Goal: Task Accomplishment & Management: Use online tool/utility

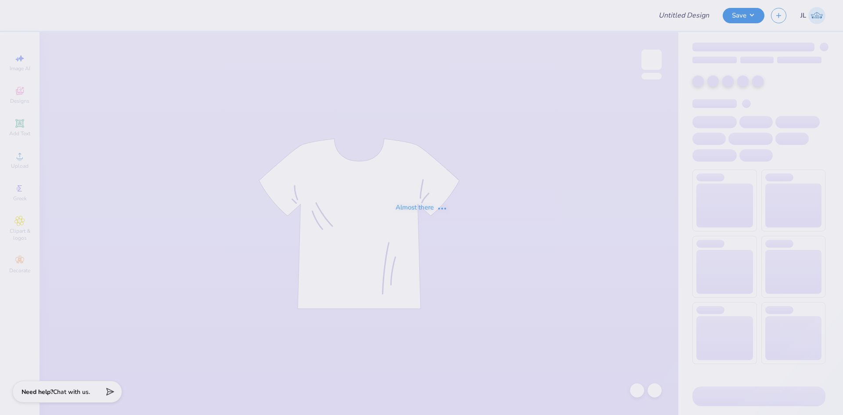
type input "Swishes for wishes"
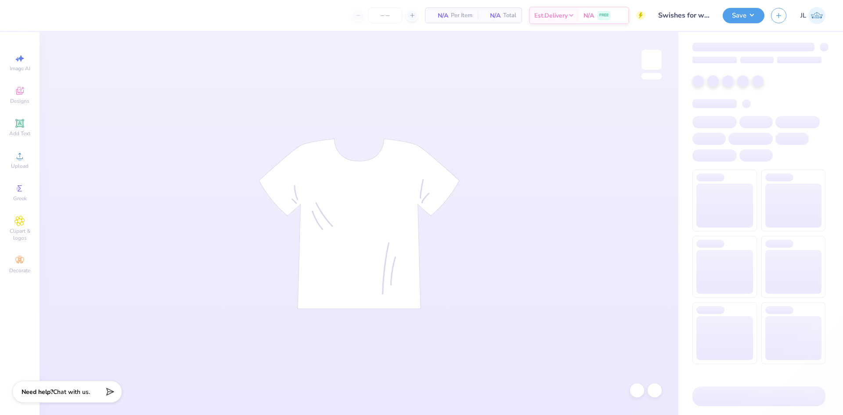
type input "50"
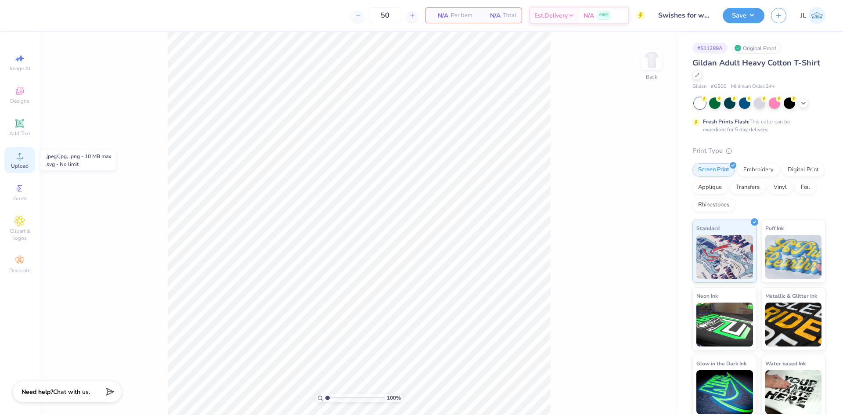
click at [25, 163] on span "Upload" at bounding box center [20, 165] width 18 height 7
click at [24, 158] on icon at bounding box center [19, 156] width 11 height 11
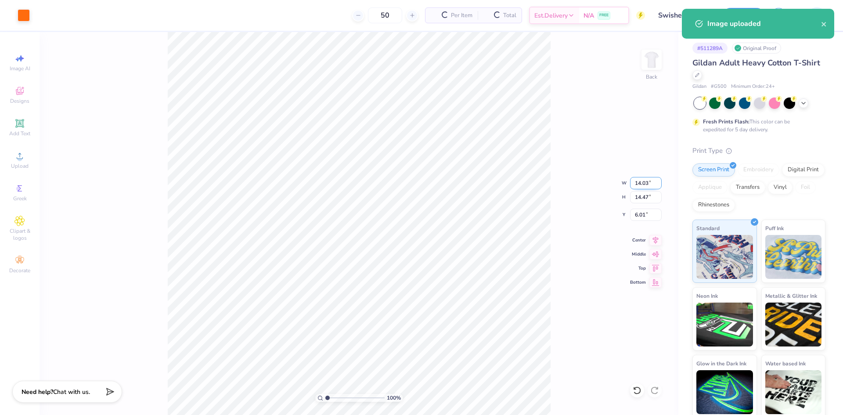
click at [645, 187] on input "14.03" at bounding box center [646, 183] width 32 height 12
type input "4.00"
type input "4.13"
click at [636, 214] on input "11.19" at bounding box center [646, 214] width 32 height 12
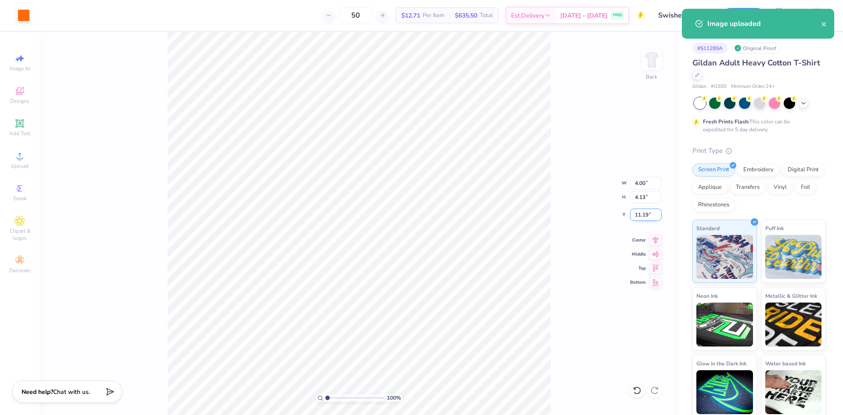
click at [636, 214] on input "11.19" at bounding box center [646, 214] width 32 height 12
type input "3.00"
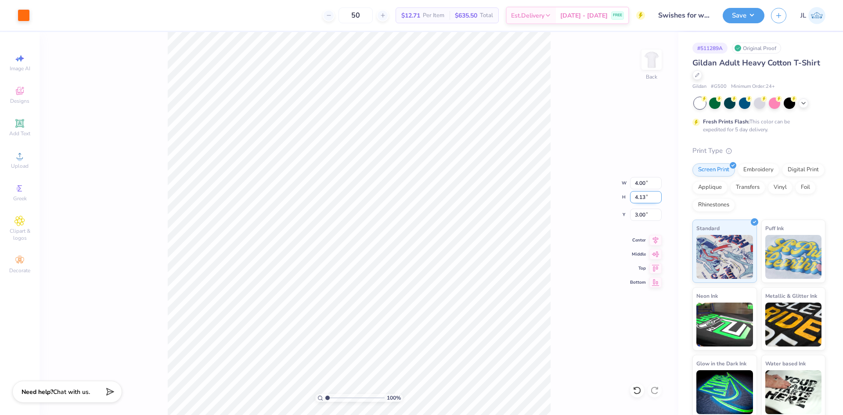
click at [642, 197] on input "4.13" at bounding box center [646, 197] width 32 height 12
type input "3"
type input "2.91"
type input "3.00"
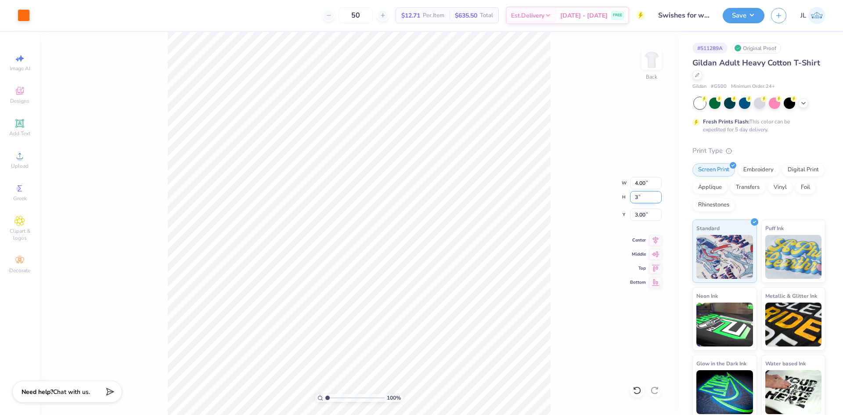
type input "3.56"
click at [640, 202] on input "3.00" at bounding box center [646, 197] width 32 height 12
click at [640, 201] on input "3.00" at bounding box center [646, 197] width 32 height 12
type input "3.5"
type input "3.39"
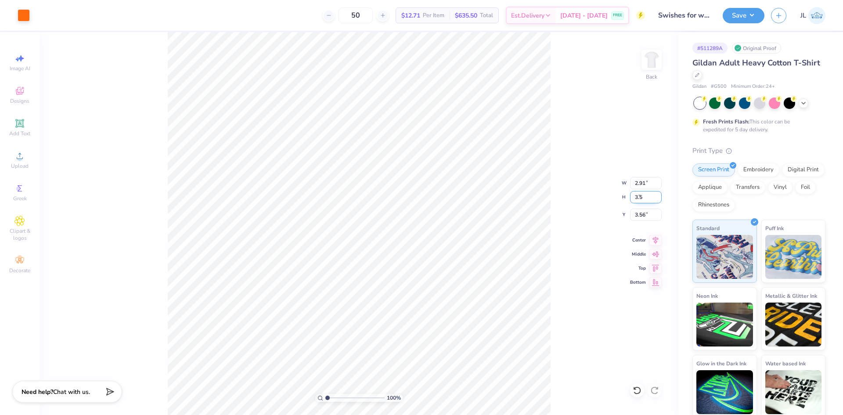
type input "3.50"
click at [639, 219] on input "3.24" at bounding box center [646, 214] width 32 height 12
type input "3.00"
click at [643, 64] on img at bounding box center [651, 59] width 35 height 35
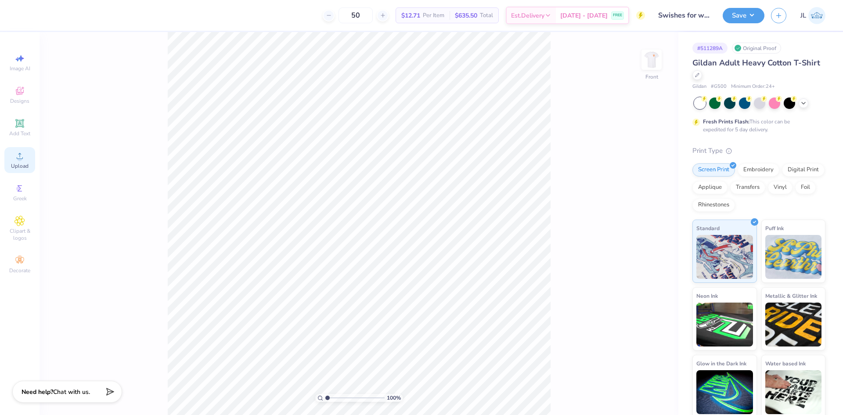
click at [16, 157] on icon at bounding box center [19, 156] width 11 height 11
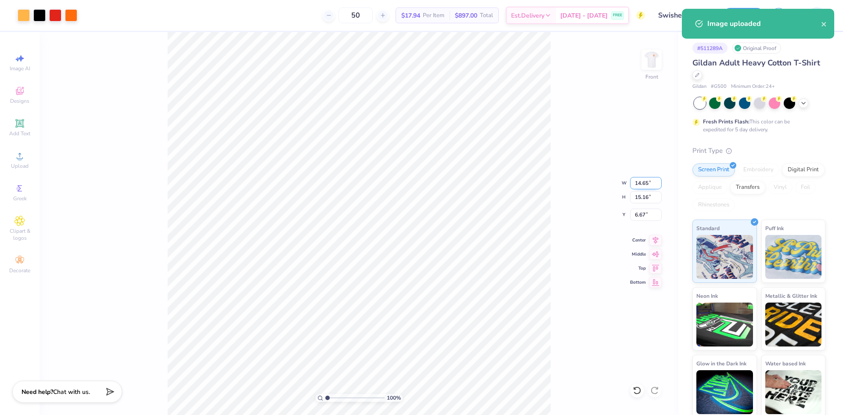
click at [642, 185] on input "14.65" at bounding box center [646, 183] width 32 height 12
type input "12.00"
type input "12.42"
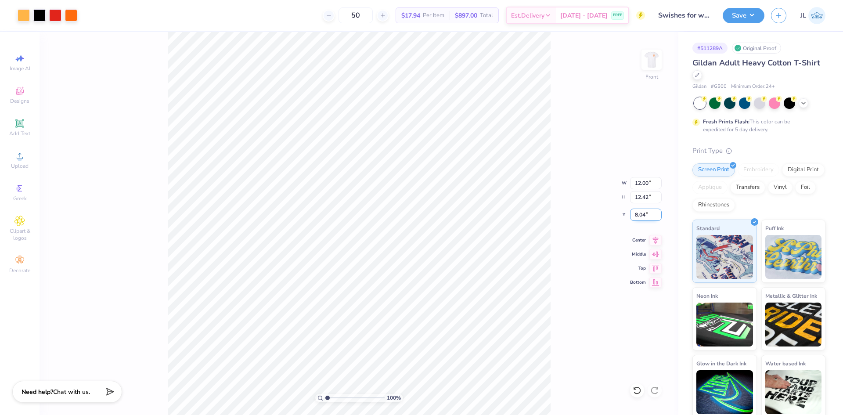
click at [638, 216] on input "8.04" at bounding box center [646, 214] width 32 height 12
click at [638, 215] on input "8.04" at bounding box center [646, 214] width 32 height 12
type input "3.00"
click at [639, 187] on input "12.00" at bounding box center [646, 183] width 32 height 12
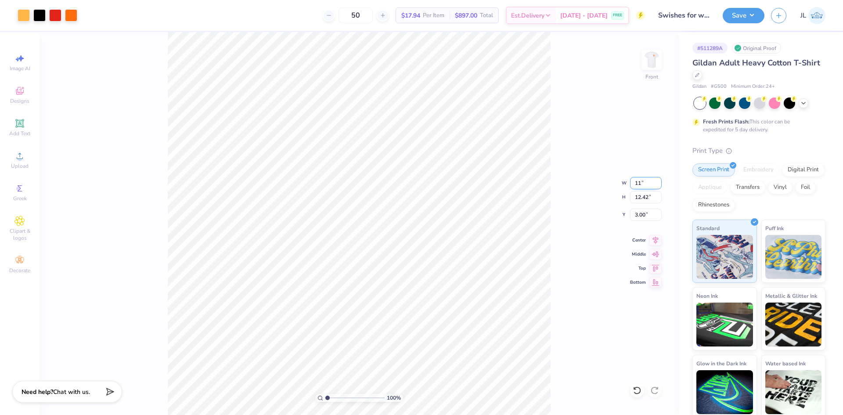
type input "11.00"
type input "11.39"
click at [642, 213] on input "3.52" at bounding box center [646, 214] width 32 height 12
type input "3.00"
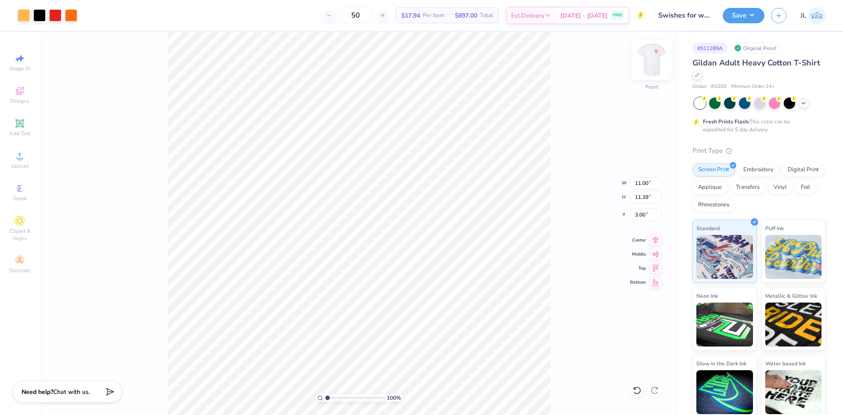
click at [653, 62] on img at bounding box center [651, 59] width 35 height 35
drag, startPoint x: 316, startPoint y: 16, endPoint x: 347, endPoint y: 0, distance: 34.2
click at [316, 15] on div "50 $17.94 Per Item $897.00 Total Est. Delivery Sep 7 - 10 FREE" at bounding box center [340, 15] width 608 height 31
click at [639, 65] on div "100 % Back W 3.39 3.39 " H 3.50 3.50 " Y 3.00 3.00 " Center Middle Top Bottom" at bounding box center [358, 223] width 639 height 383
click at [647, 64] on img at bounding box center [651, 59] width 35 height 35
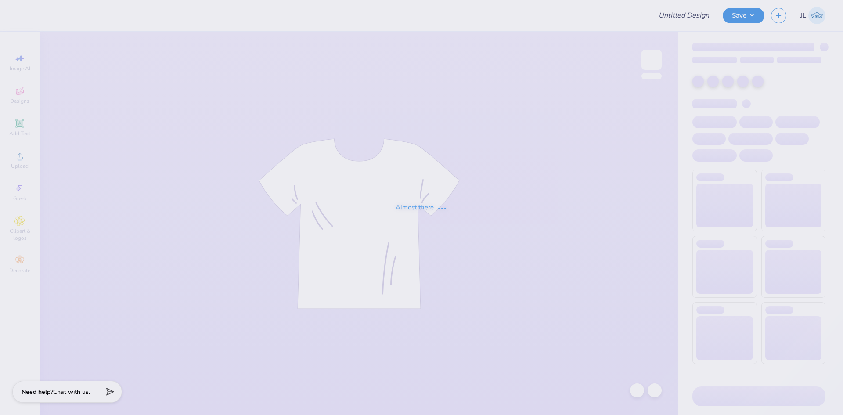
type input "AST Bid Merch 2025!"
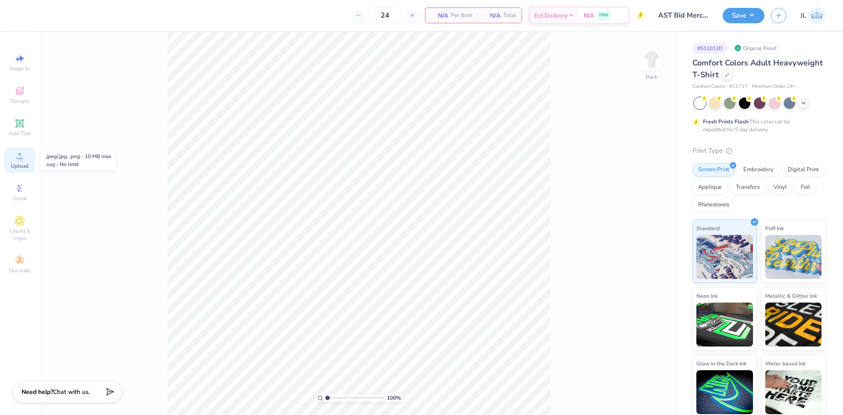
click at [19, 162] on div "Upload" at bounding box center [19, 160] width 31 height 26
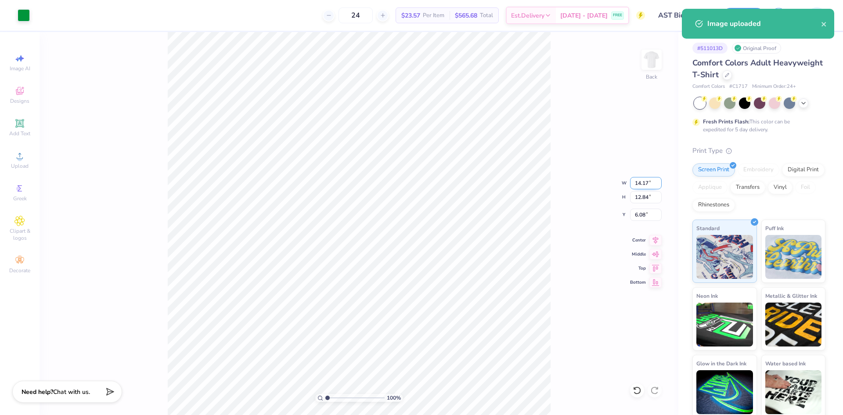
click at [644, 188] on input "14.17" at bounding box center [646, 183] width 32 height 12
type input "9.00"
type input "8.15"
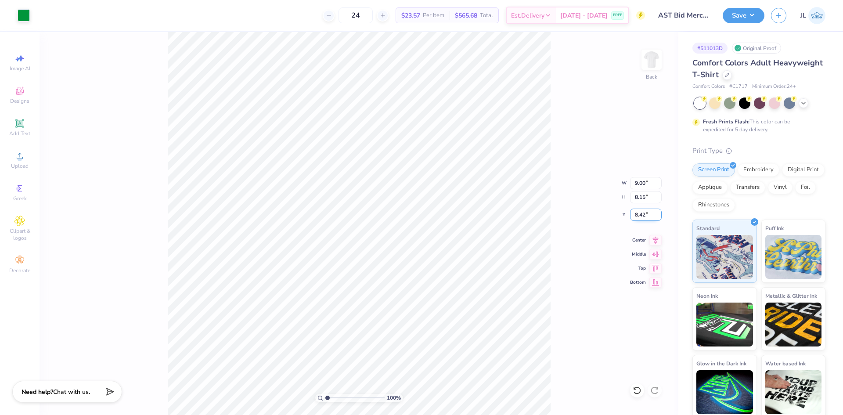
click at [636, 217] on input "8.42" at bounding box center [646, 214] width 32 height 12
type input "3.00"
click at [741, 18] on button "Save" at bounding box center [743, 14] width 42 height 15
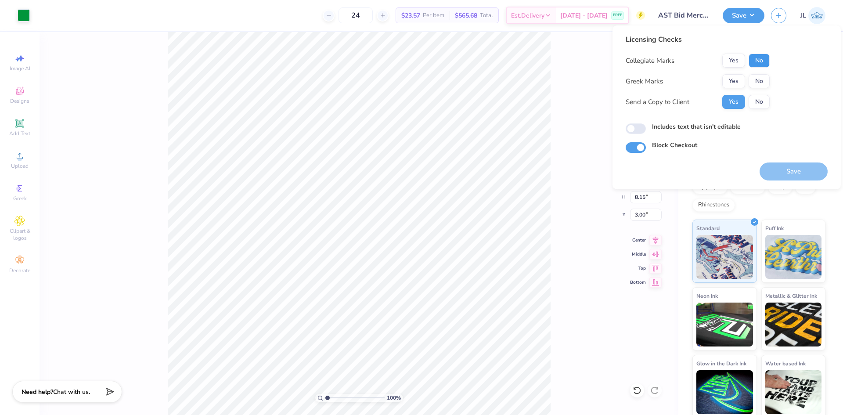
click at [766, 62] on button "No" at bounding box center [758, 61] width 21 height 14
click at [725, 82] on button "Yes" at bounding box center [733, 81] width 23 height 14
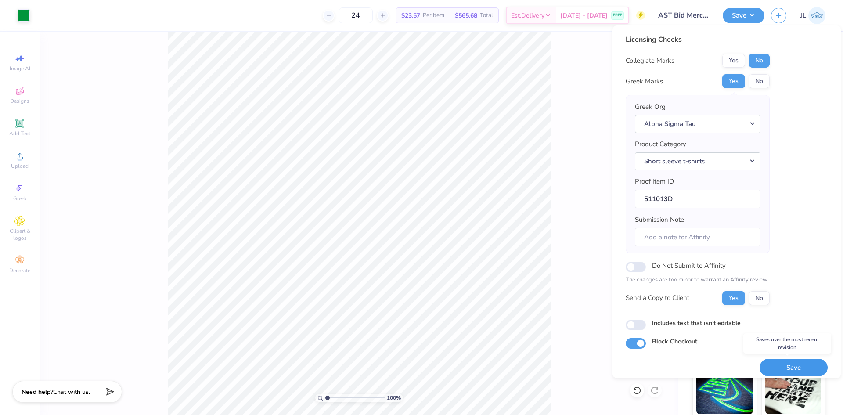
click at [777, 367] on button "Save" at bounding box center [793, 368] width 68 height 18
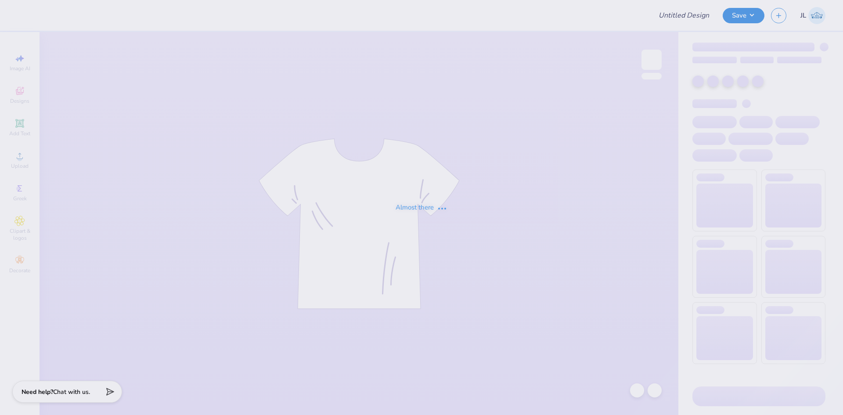
type input "80's Prom"
type input "Pikapp War of the roses"
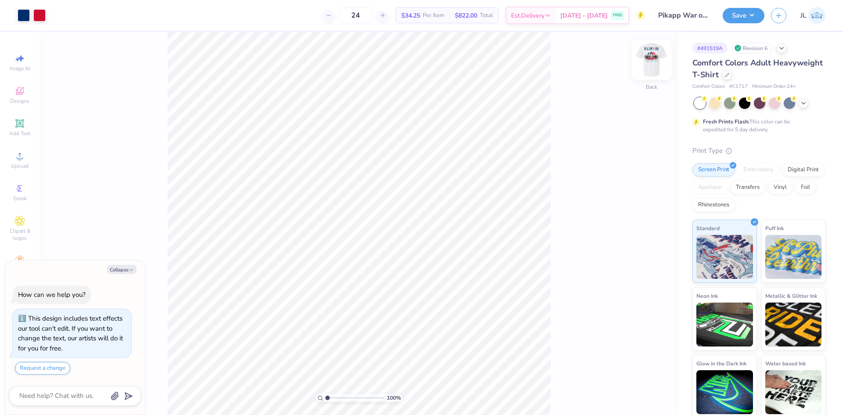
click at [653, 65] on img at bounding box center [651, 59] width 35 height 35
type textarea "x"
click at [431, 253] on li "Download vector" at bounding box center [411, 249] width 69 height 17
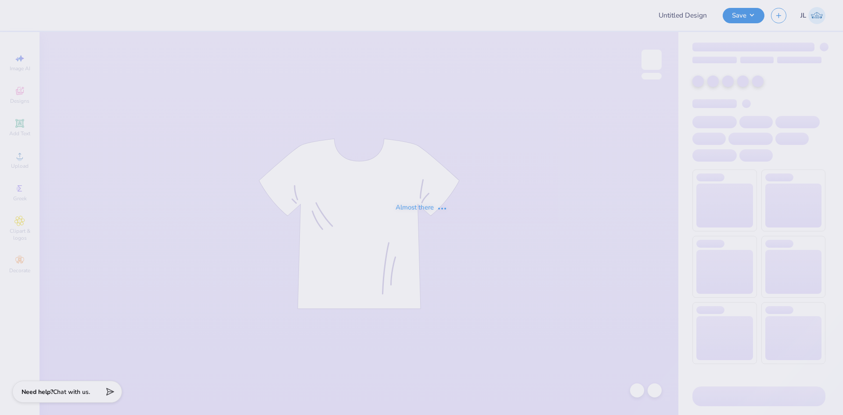
type input "Pikapp War of the roses"
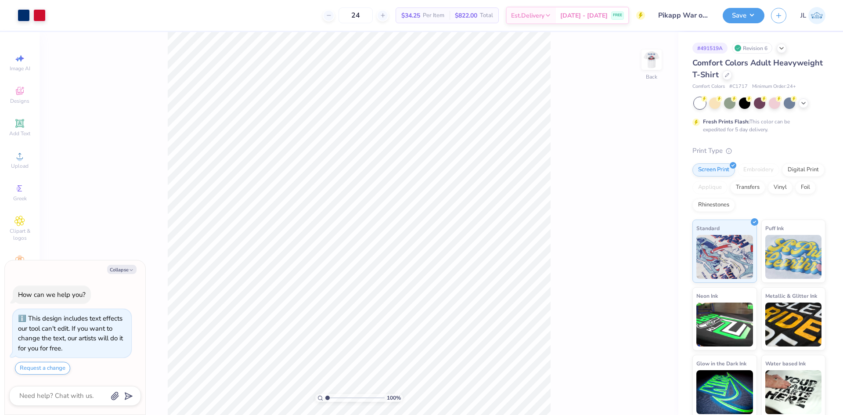
click at [643, 67] on img at bounding box center [651, 60] width 18 height 18
click at [124, 266] on button "Collapse" at bounding box center [121, 269] width 29 height 9
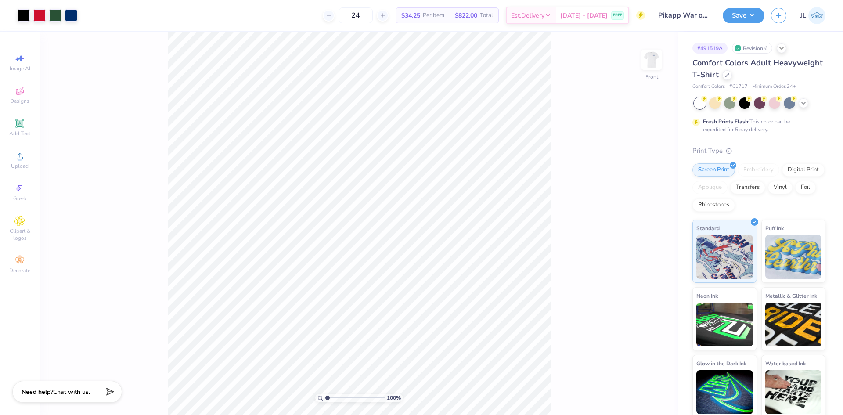
type textarea "x"
click at [18, 154] on icon at bounding box center [19, 156] width 11 height 11
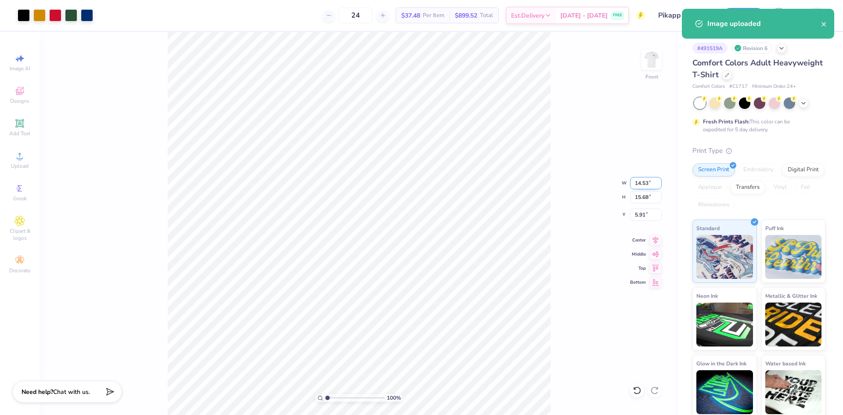
click at [640, 182] on input "14.53" at bounding box center [646, 183] width 32 height 12
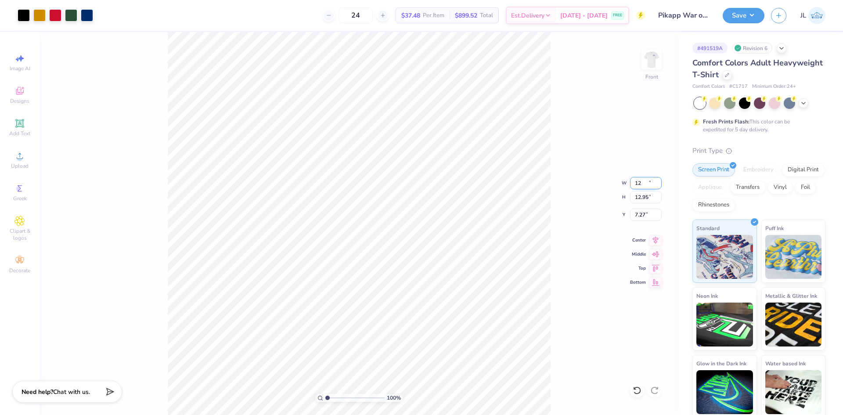
type input "12.00"
type input "12.95"
click at [639, 211] on input "7.27" at bounding box center [646, 214] width 32 height 12
type input "3.00"
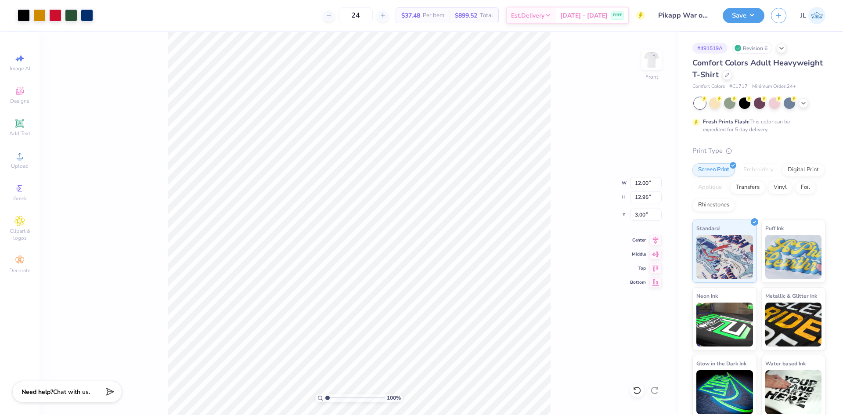
click at [554, 222] on div "100 % Front W 12.00 12.00 " H 12.95 12.95 " Y 3.00 3.00 " Center Middle Top Bot…" at bounding box center [358, 223] width 639 height 383
click at [326, 11] on div "24 $37.48 Per Item $899.52 Total Est. Delivery Sep 7 - 10 FREE" at bounding box center [372, 15] width 545 height 31
click at [646, 69] on img at bounding box center [651, 59] width 35 height 35
click at [646, 62] on img at bounding box center [651, 59] width 35 height 35
click at [104, 64] on div "100 % Front" at bounding box center [358, 223] width 639 height 383
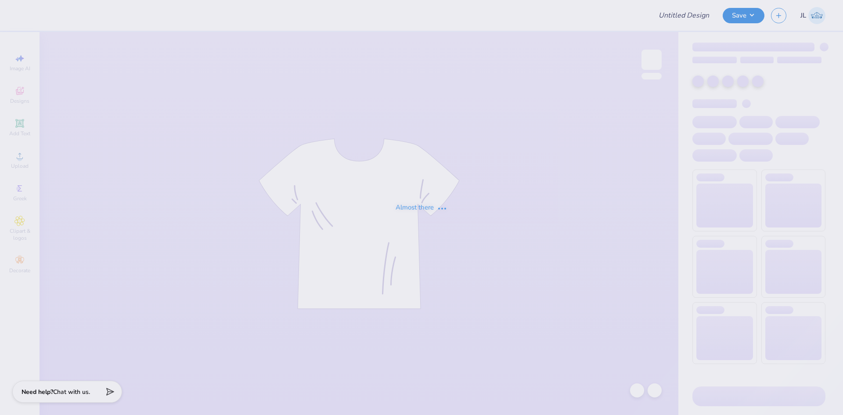
type input "gamma phi beta parents weekend"
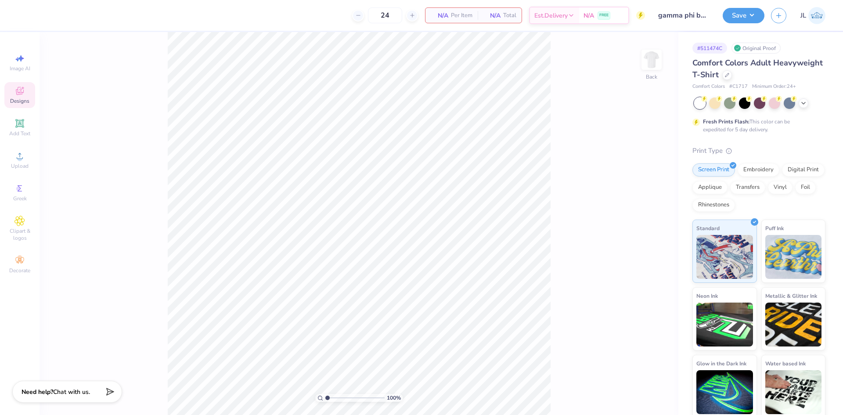
click at [18, 102] on span "Designs" at bounding box center [19, 100] width 19 height 7
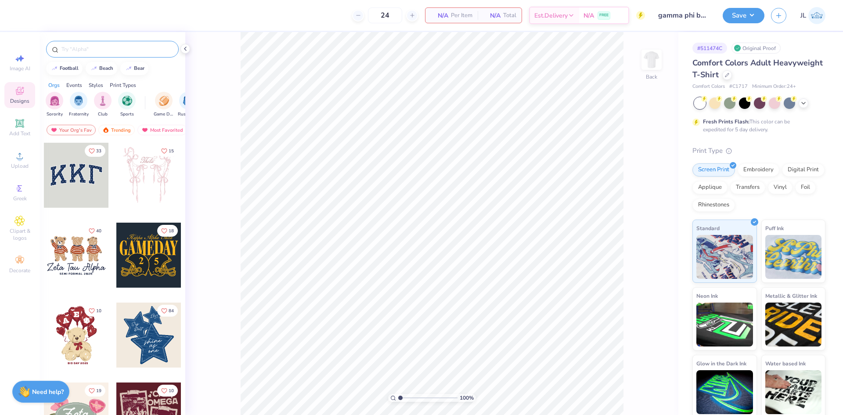
click at [85, 47] on input "text" at bounding box center [117, 49] width 112 height 9
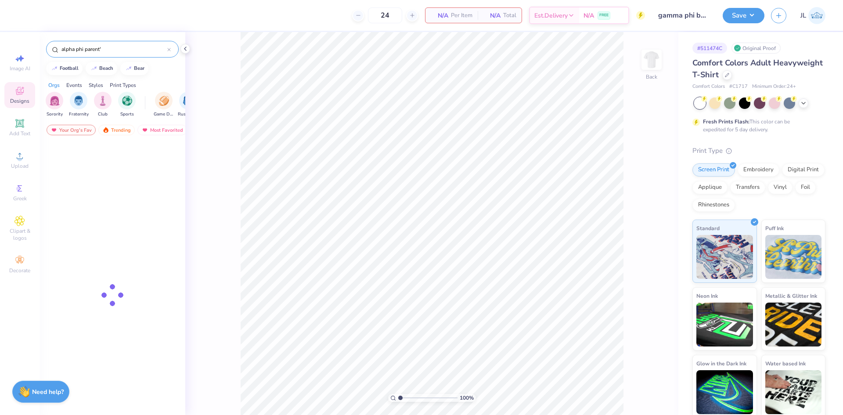
type input "alpha phi parent's"
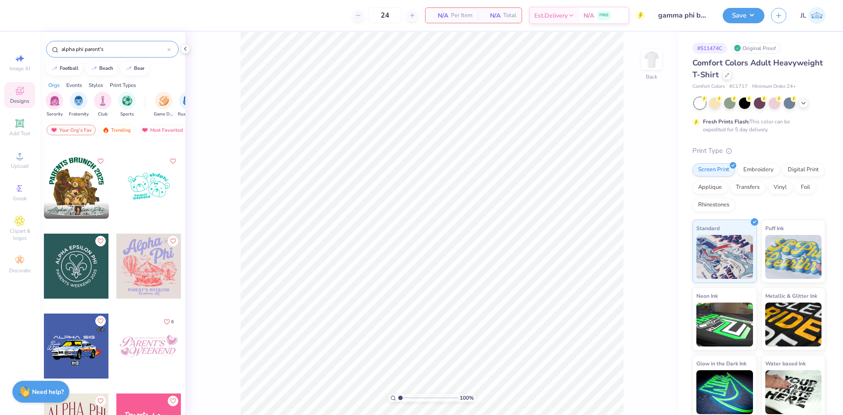
scroll to position [174, 0]
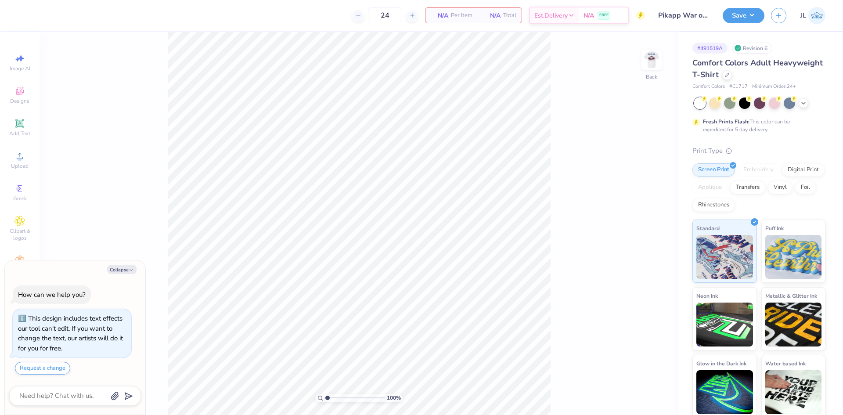
type textarea "x"
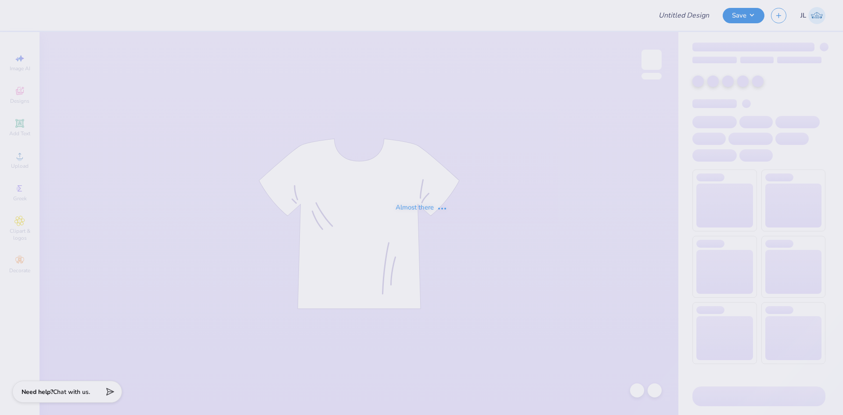
type input "Swishes for wishes"
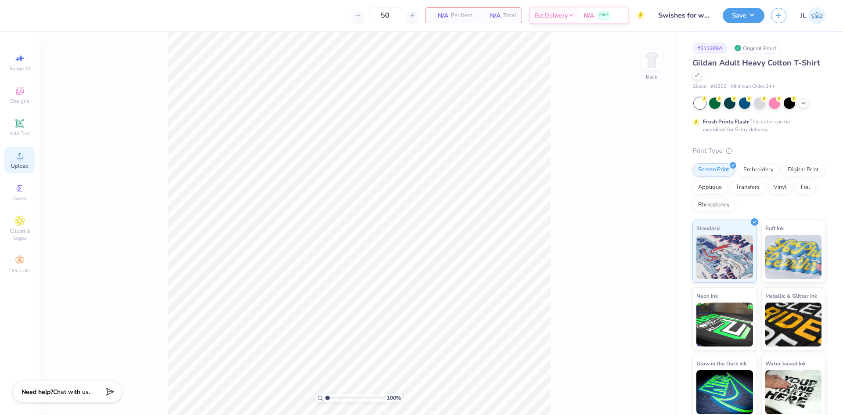
click at [21, 148] on div "Upload" at bounding box center [19, 160] width 31 height 26
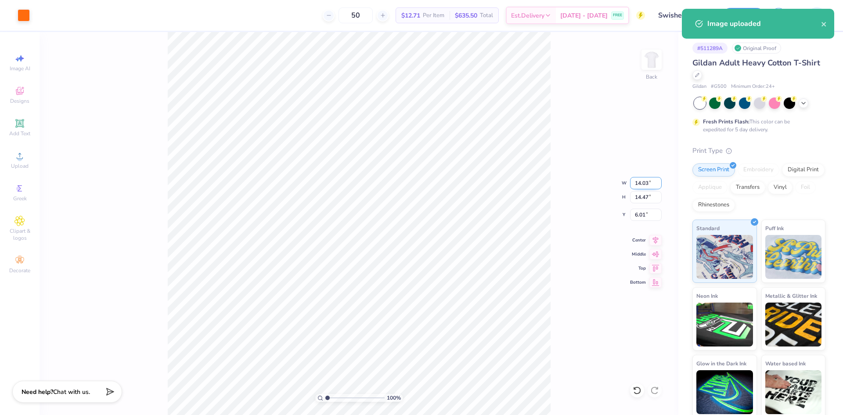
click at [635, 178] on input "14.03" at bounding box center [646, 183] width 32 height 12
click at [635, 196] on input "14.47" at bounding box center [646, 197] width 32 height 12
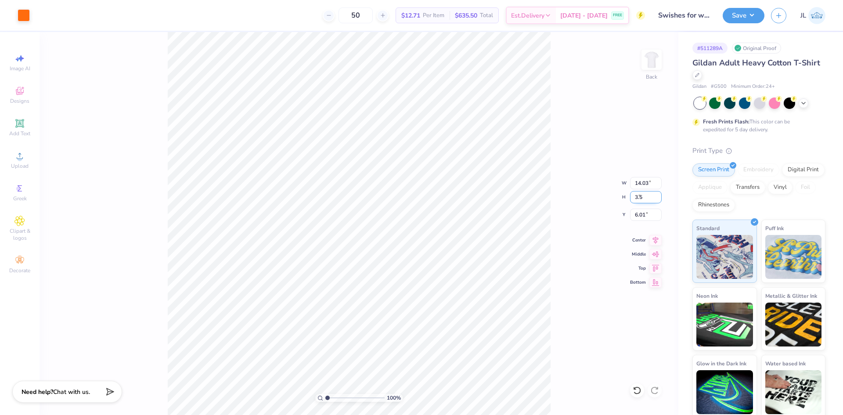
type input "3.5"
type input "3.39"
type input "3.50"
click at [639, 212] on input "11.50" at bounding box center [646, 214] width 32 height 12
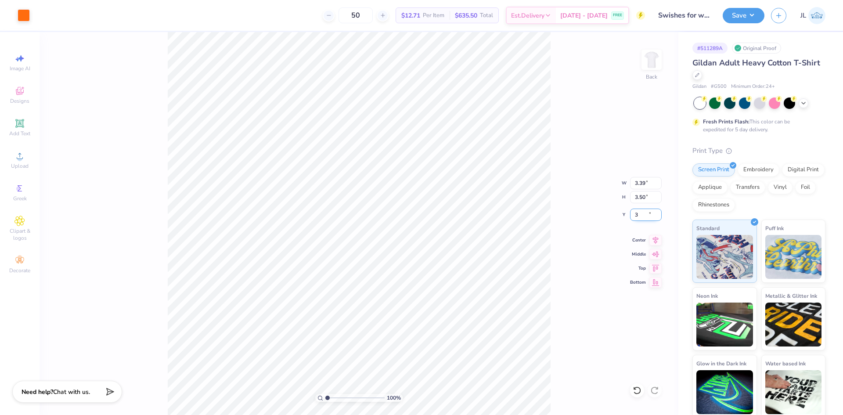
type input "3.00"
click at [656, 61] on img at bounding box center [651, 59] width 35 height 35
click at [23, 164] on span "Upload" at bounding box center [20, 165] width 18 height 7
click at [22, 159] on circle at bounding box center [19, 158] width 5 height 5
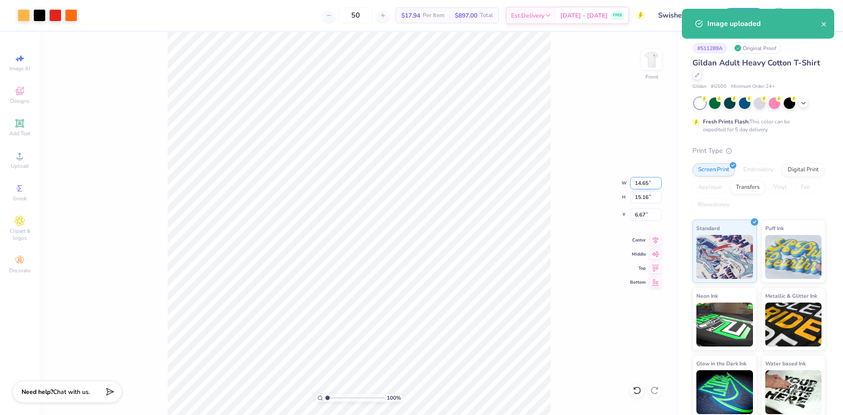
click at [638, 181] on input "14.65" at bounding box center [646, 183] width 32 height 12
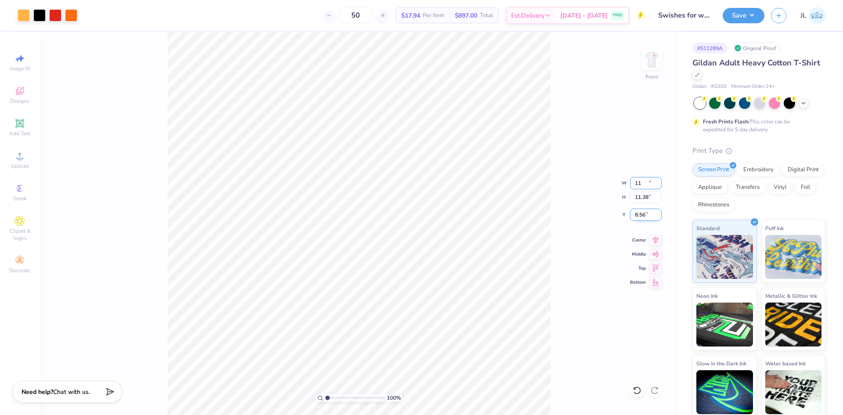
type input "11.00"
type input "11.38"
click at [636, 216] on input "8.56" at bounding box center [646, 214] width 32 height 12
type input "3.00"
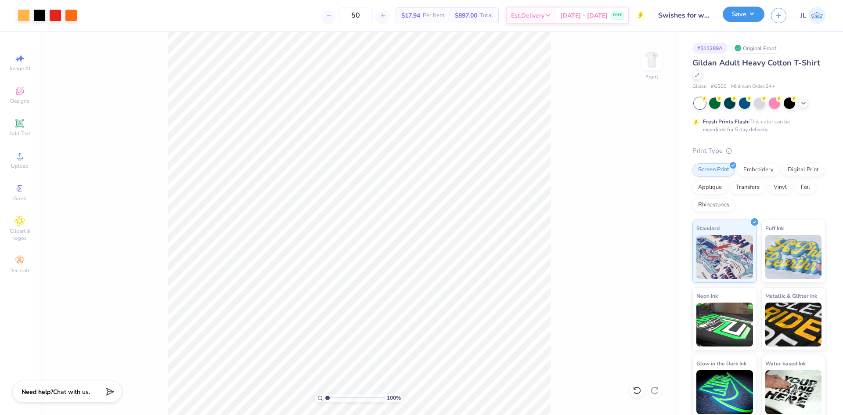
click at [749, 18] on button "Save" at bounding box center [743, 14] width 42 height 15
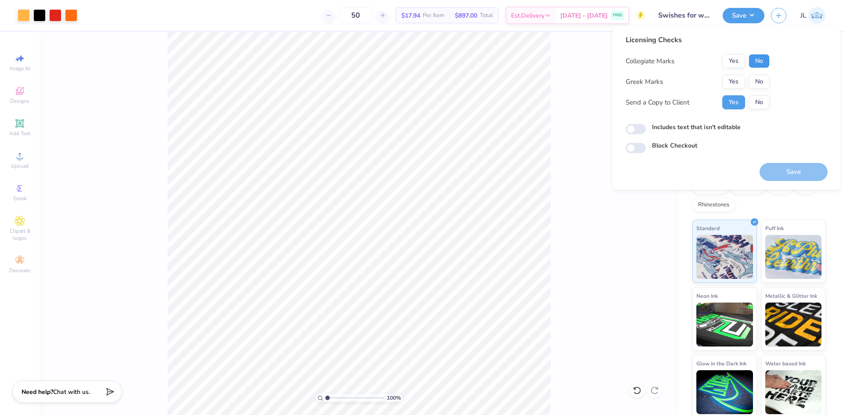
click at [762, 60] on button "No" at bounding box center [758, 61] width 21 height 14
click at [736, 80] on button "Yes" at bounding box center [733, 82] width 23 height 14
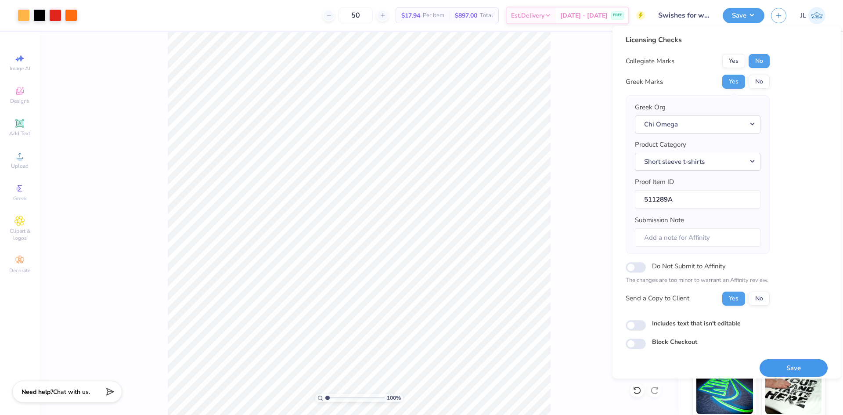
click at [787, 362] on button "Save" at bounding box center [793, 368] width 68 height 18
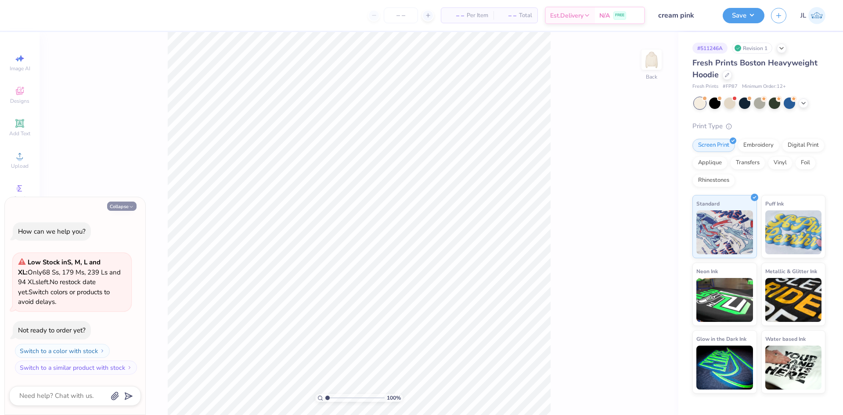
click at [127, 208] on button "Collapse" at bounding box center [121, 205] width 29 height 9
type textarea "x"
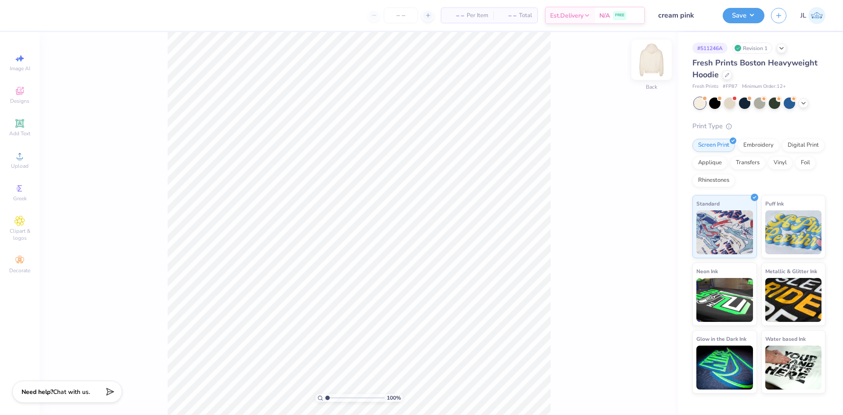
click at [644, 66] on img at bounding box center [651, 59] width 35 height 35
click at [25, 154] on icon at bounding box center [19, 156] width 11 height 11
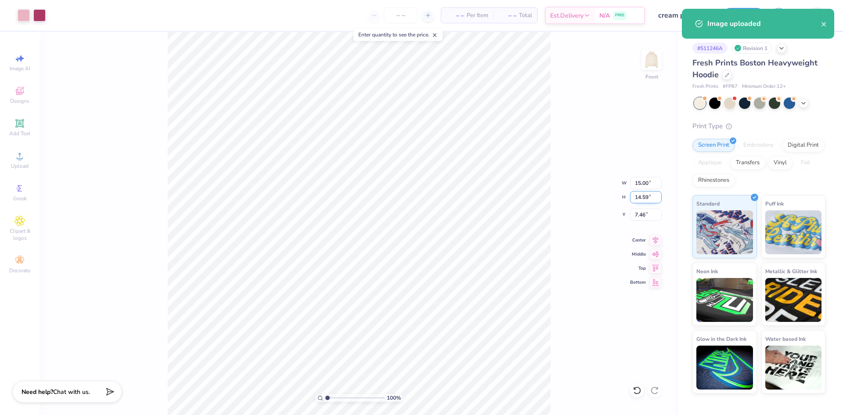
click at [639, 199] on input "14.59" at bounding box center [646, 197] width 32 height 12
type input "14"
type input "14.39"
type input "14.00"
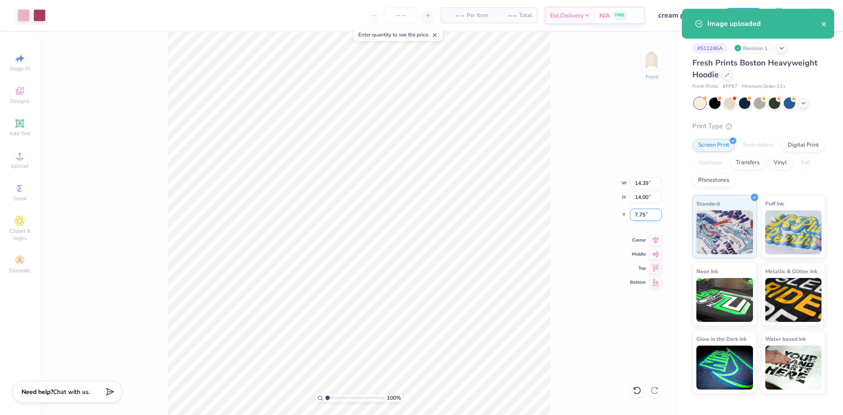
click at [633, 214] on input "7.75" at bounding box center [646, 214] width 32 height 12
click at [633, 213] on input "7.75" at bounding box center [646, 214] width 32 height 12
type input "5.00"
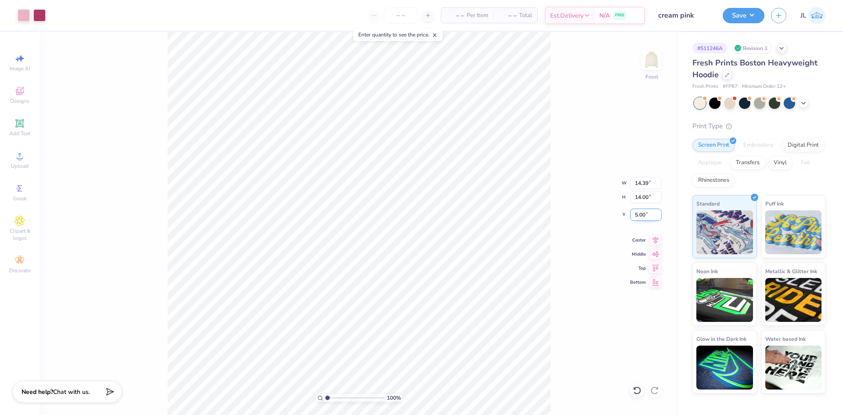
click at [642, 217] on input "5.00" at bounding box center [646, 214] width 32 height 12
type input "6.00"
click at [655, 72] on img at bounding box center [651, 59] width 35 height 35
click at [21, 124] on icon at bounding box center [19, 123] width 8 height 8
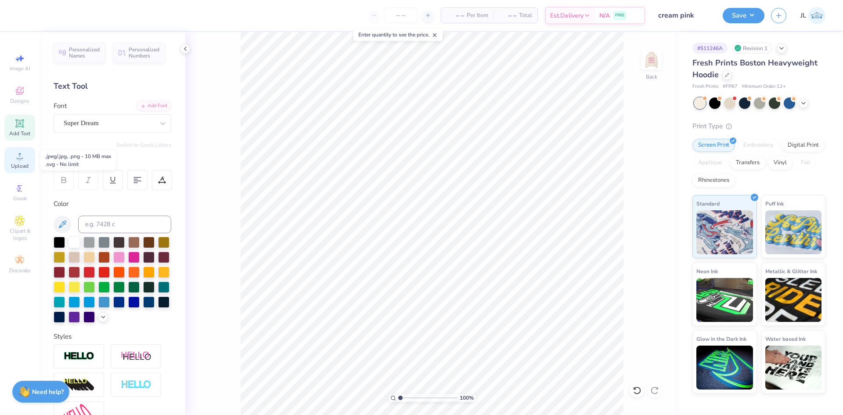
click at [18, 166] on span "Upload" at bounding box center [20, 165] width 18 height 7
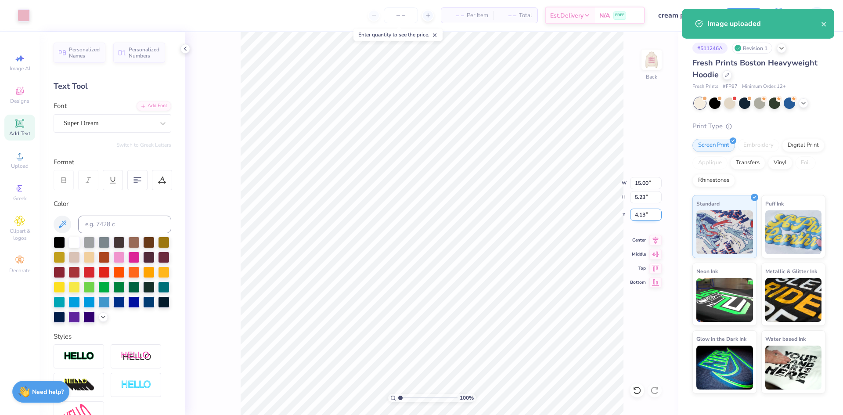
click at [639, 213] on input "4.13" at bounding box center [646, 214] width 32 height 12
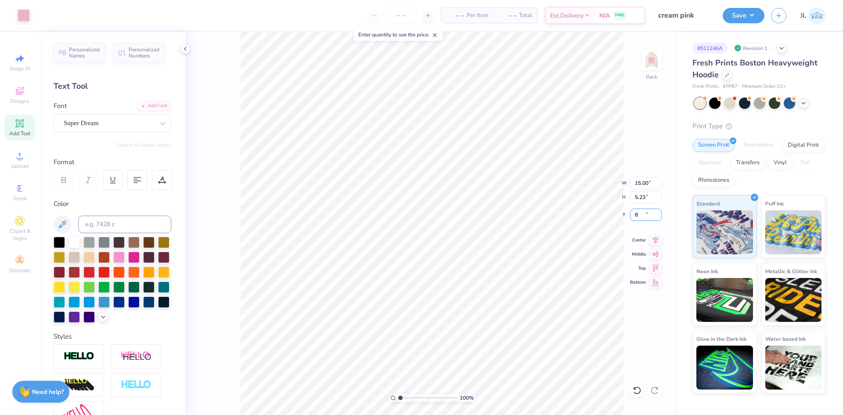
type input "7.77"
click at [639, 185] on input "15.00" at bounding box center [646, 183] width 32 height 12
type input "12.00"
type input "4.19"
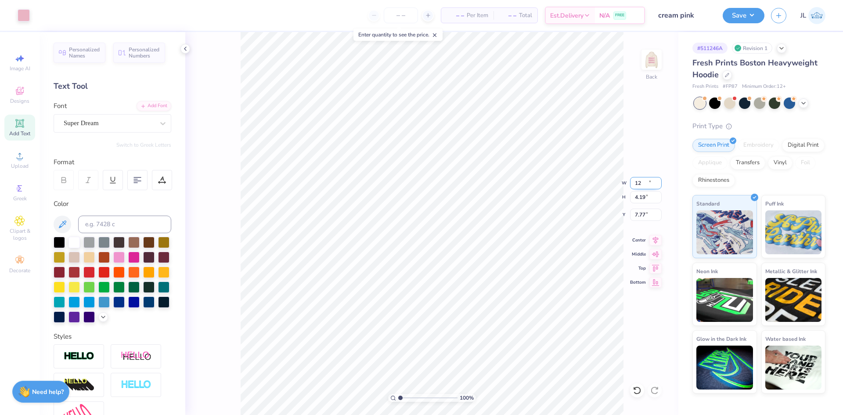
type input "8.29"
click at [644, 187] on input "12.00" at bounding box center [646, 183] width 32 height 12
type input "9.00"
type input "3.14"
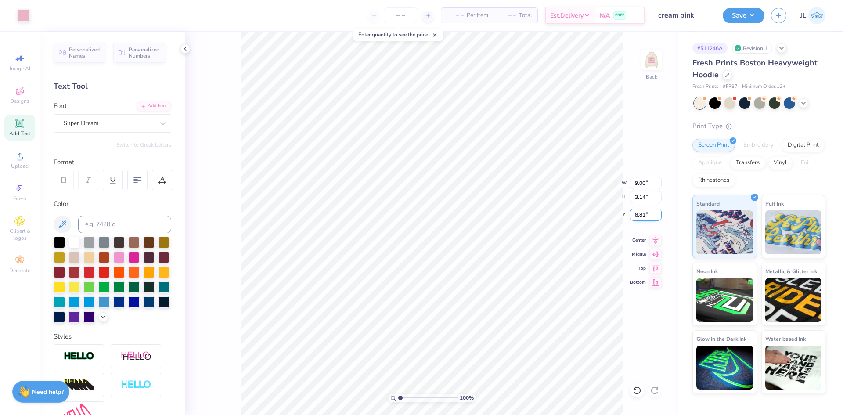
click at [638, 216] on input "8.81" at bounding box center [646, 214] width 32 height 12
type input "8.00"
click at [639, 217] on input "8.22" at bounding box center [646, 214] width 32 height 12
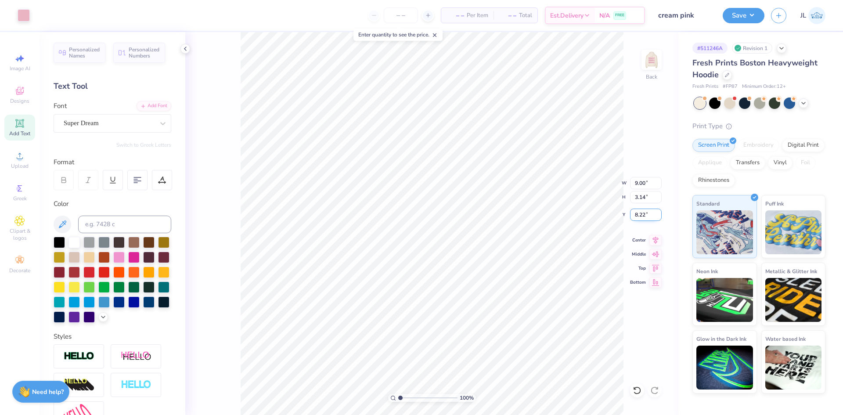
click at [639, 217] on input "8.22" at bounding box center [646, 214] width 32 height 12
type input "8.00"
click at [185, 47] on icon at bounding box center [185, 48] width 7 height 7
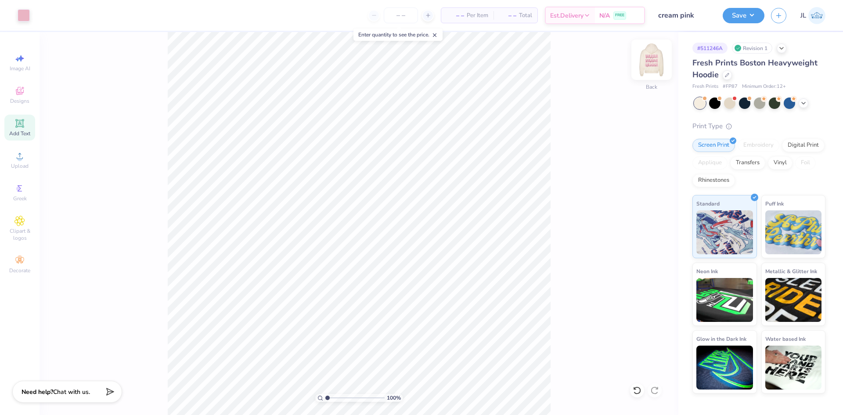
click at [653, 65] on img at bounding box center [651, 59] width 35 height 35
click at [661, 74] on img at bounding box center [651, 59] width 35 height 35
click at [434, 35] on icon at bounding box center [434, 35] width 6 height 6
click at [273, 14] on div "– – Per Item – – Total Est. Delivery N/A FREE" at bounding box center [340, 15] width 608 height 31
click at [660, 66] on img at bounding box center [651, 59] width 35 height 35
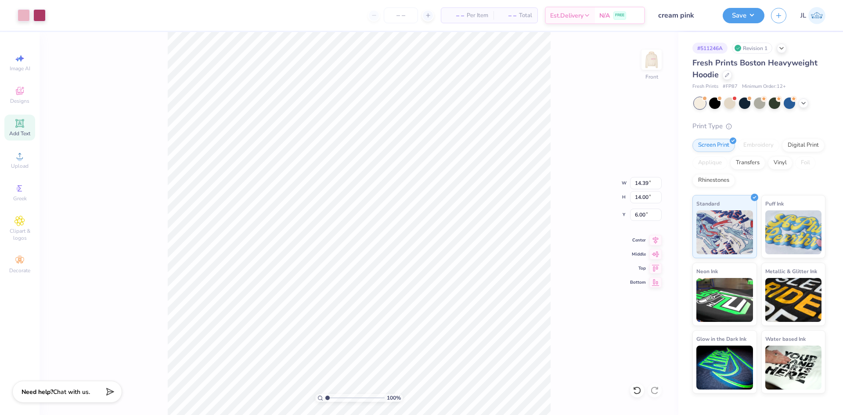
click at [652, 66] on img at bounding box center [651, 60] width 18 height 18
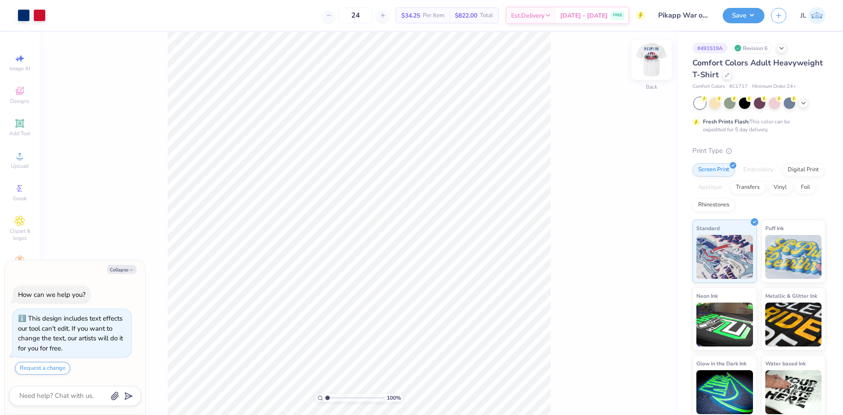
click at [653, 61] on img at bounding box center [651, 59] width 35 height 35
type textarea "x"
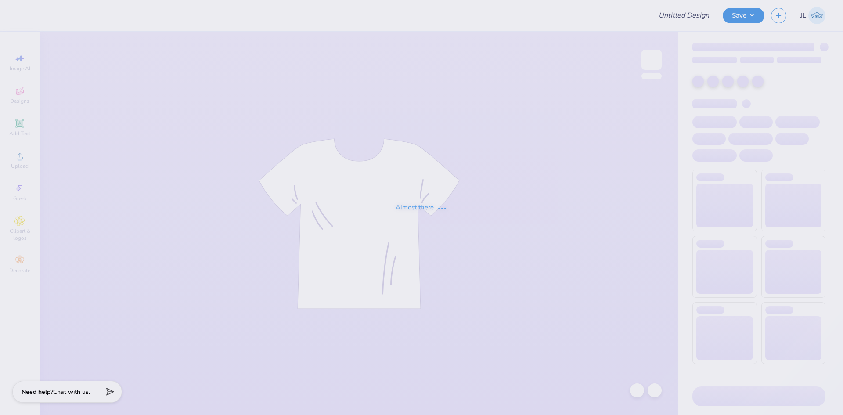
type input "Pikapp War of the roses"
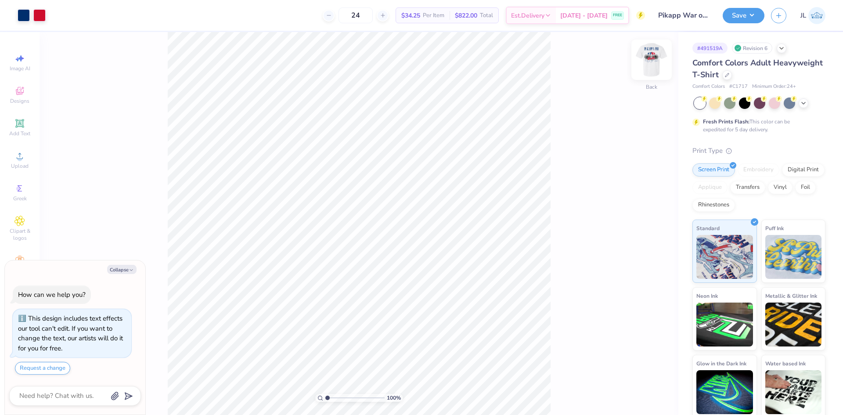
click at [646, 52] on img at bounding box center [651, 59] width 35 height 35
click at [129, 270] on icon "button" at bounding box center [131, 269] width 5 height 5
type textarea "x"
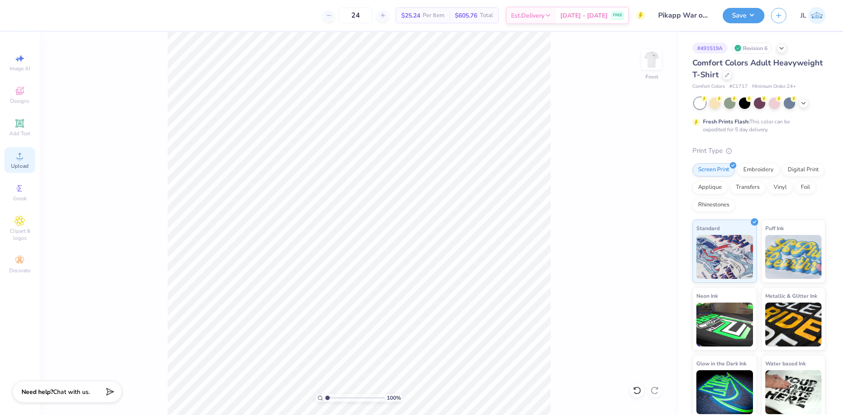
click at [16, 163] on span "Upload" at bounding box center [20, 165] width 18 height 7
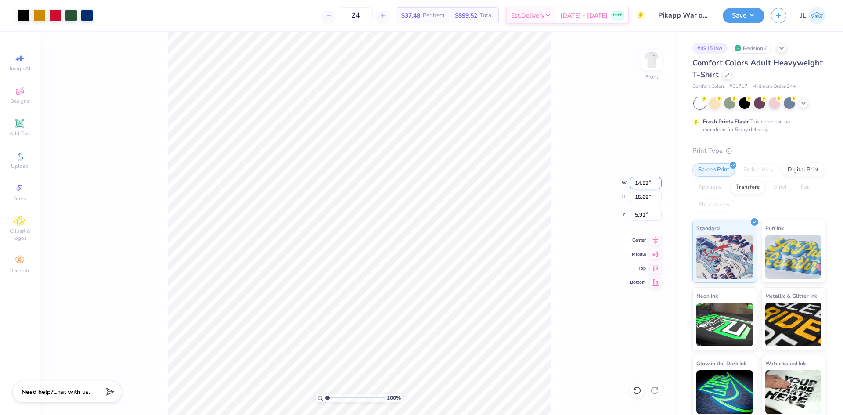
click at [639, 181] on input "14.53" at bounding box center [646, 183] width 32 height 12
type input "12.00"
type input "12.95"
click at [641, 216] on input "7.27" at bounding box center [646, 214] width 32 height 12
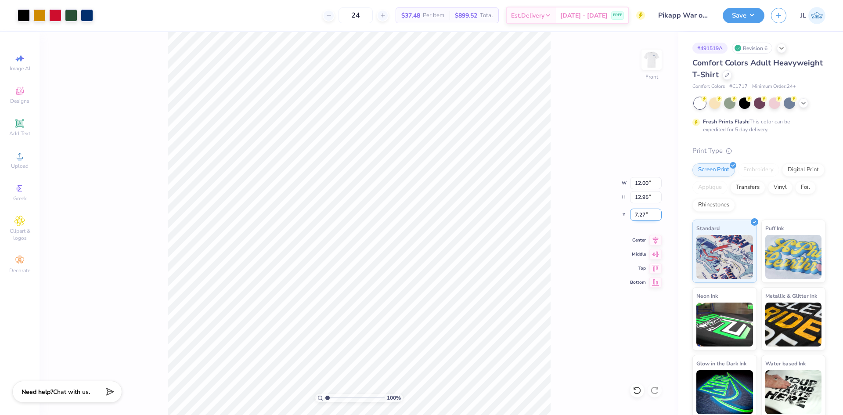
click at [641, 216] on input "7.27" at bounding box center [646, 214] width 32 height 12
type input "4"
type input "3.00"
click at [638, 184] on input "12.00" at bounding box center [646, 183] width 32 height 12
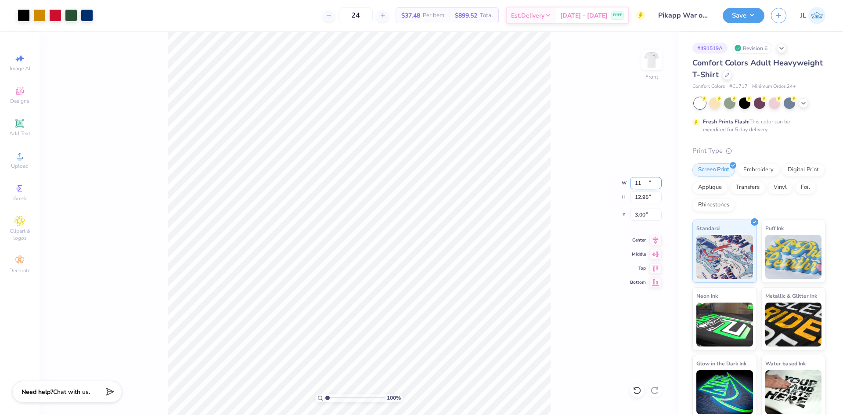
type input "11.00"
type input "11.87"
click at [641, 215] on input "3.54" at bounding box center [646, 214] width 32 height 12
type input "3.00"
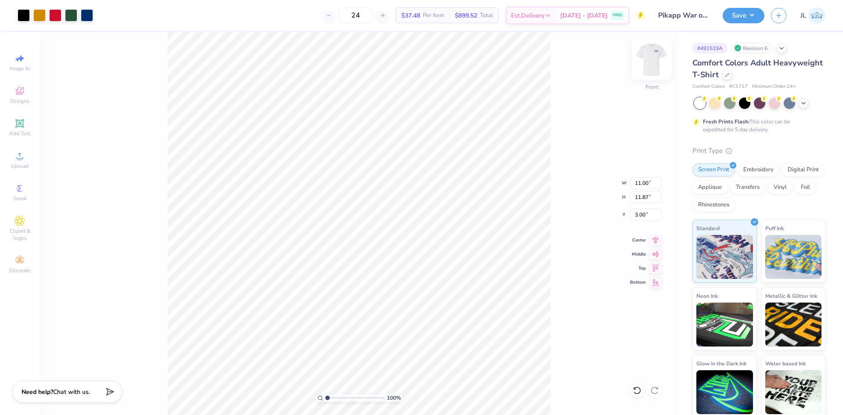
click at [656, 65] on img at bounding box center [651, 59] width 35 height 35
click at [653, 61] on img at bounding box center [651, 59] width 35 height 35
click at [759, 17] on button "Save" at bounding box center [743, 14] width 42 height 15
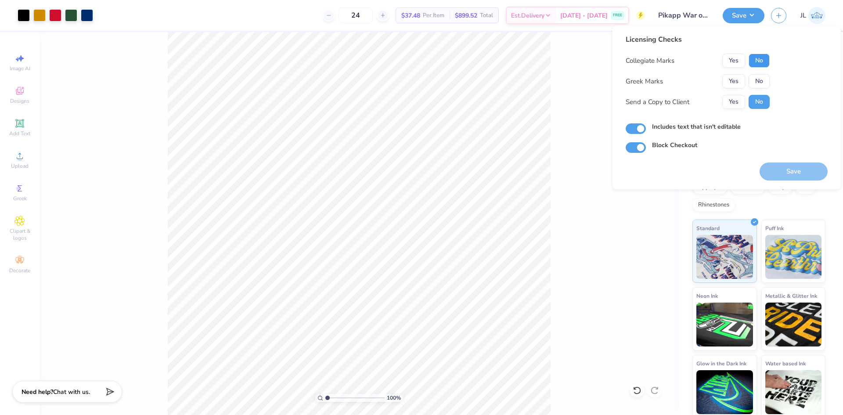
click at [764, 61] on button "No" at bounding box center [758, 61] width 21 height 14
click at [735, 81] on button "Yes" at bounding box center [733, 81] width 23 height 14
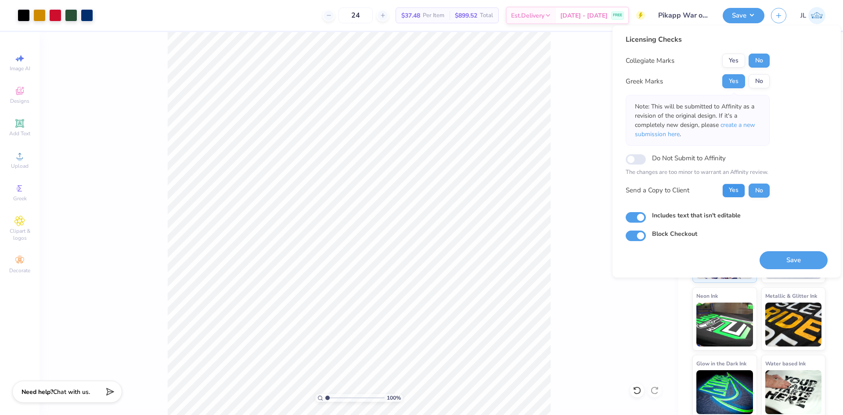
click at [736, 192] on button "Yes" at bounding box center [733, 190] width 23 height 14
click at [792, 258] on button "Save" at bounding box center [793, 260] width 68 height 18
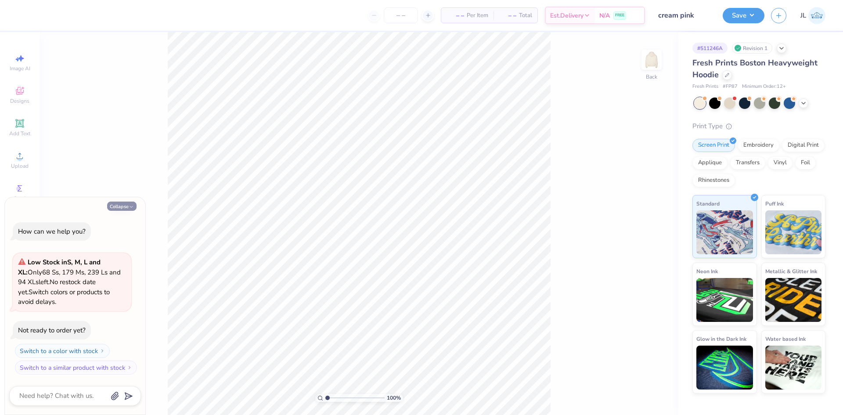
click at [118, 205] on button "Collapse" at bounding box center [121, 205] width 29 height 9
type textarea "x"
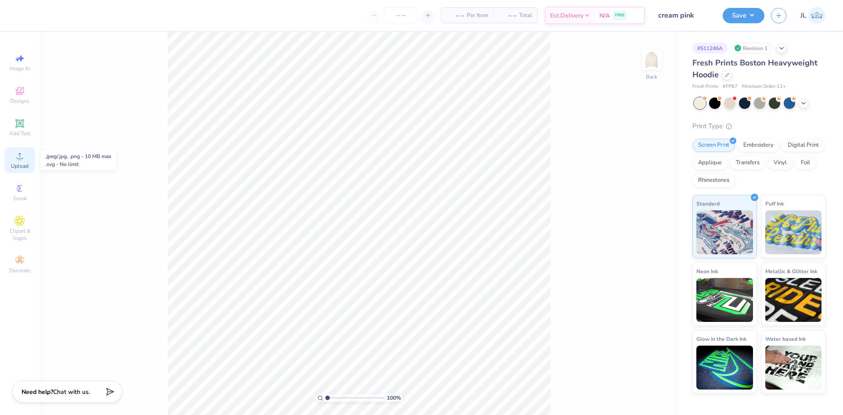
click at [25, 158] on div "Upload" at bounding box center [19, 160] width 31 height 26
click at [24, 154] on icon at bounding box center [19, 156] width 11 height 11
click at [26, 158] on div "Upload" at bounding box center [19, 160] width 31 height 26
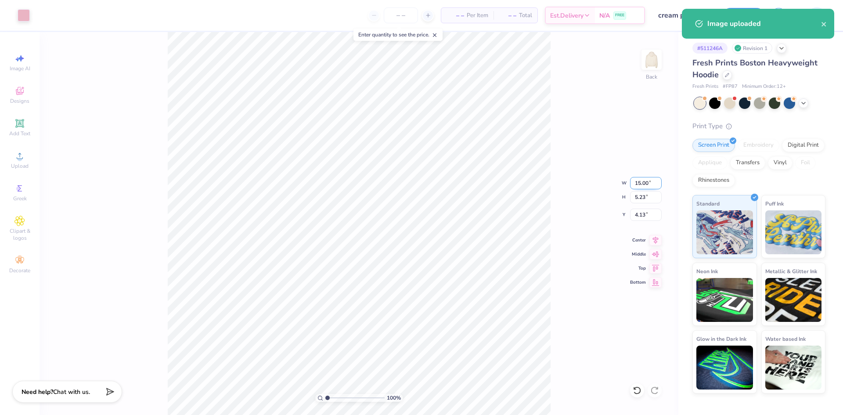
click at [639, 185] on input "15.00" at bounding box center [646, 183] width 32 height 12
type input "8.00"
type input "2.79"
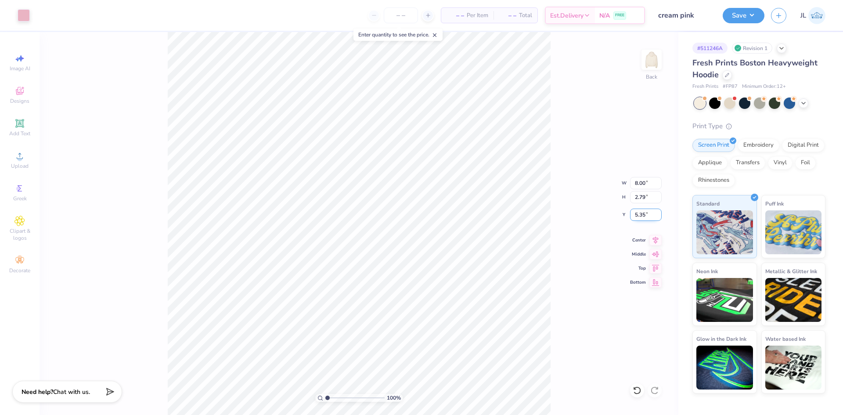
click at [639, 213] on input "5.35" at bounding box center [646, 214] width 32 height 12
type input "8.00"
click at [642, 185] on input "8.00" at bounding box center [646, 183] width 32 height 12
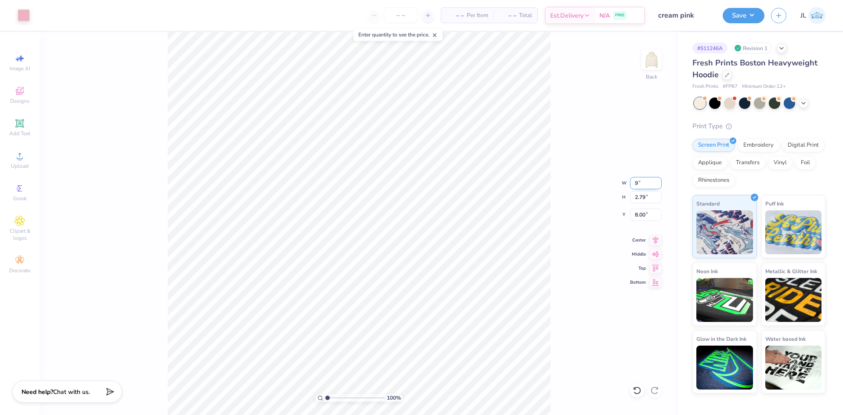
type input "9.00"
type input "3.14"
click at [635, 212] on input "7.83" at bounding box center [646, 214] width 32 height 12
click at [642, 216] on input "8.84" at bounding box center [646, 214] width 32 height 12
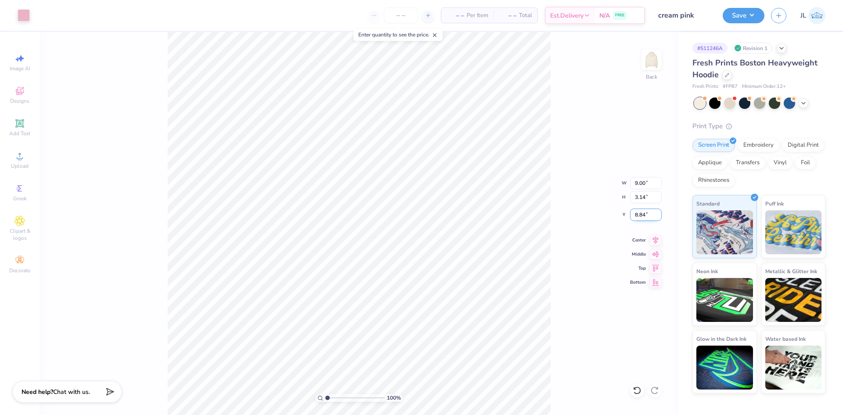
click at [642, 216] on input "8.84" at bounding box center [646, 214] width 32 height 12
type input "8.00"
click at [655, 67] on img at bounding box center [651, 59] width 35 height 35
click at [17, 157] on icon at bounding box center [19, 156] width 11 height 11
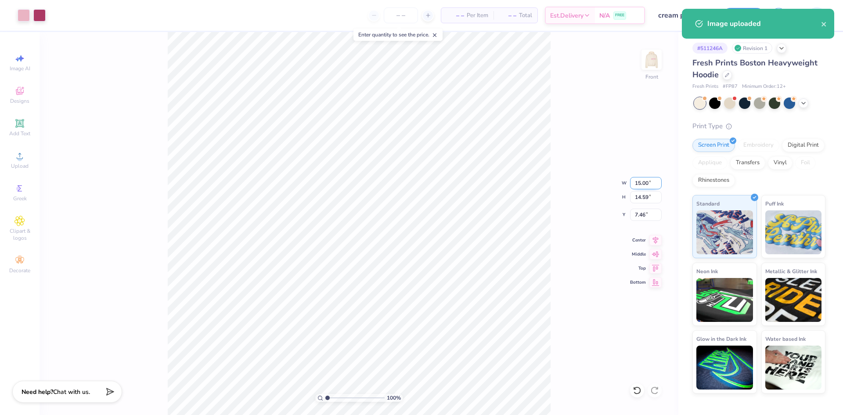
click at [644, 182] on input "15.00" at bounding box center [646, 183] width 32 height 12
type input "12.00"
type input "11.67"
click at [636, 215] on input "8.91" at bounding box center [646, 214] width 32 height 12
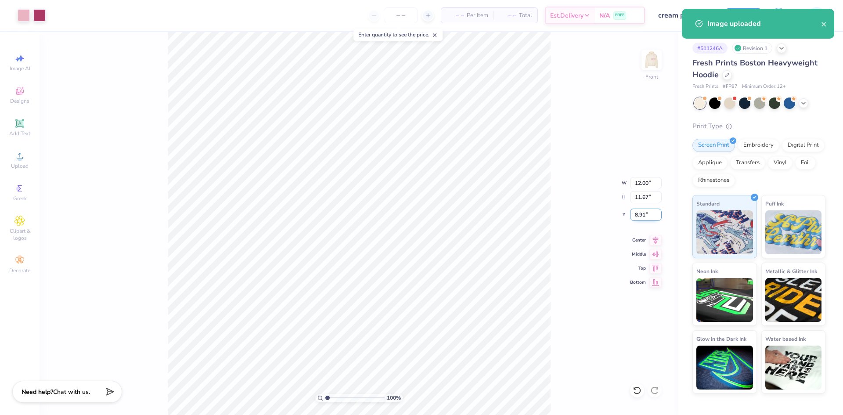
click at [636, 215] on input "8.91" at bounding box center [646, 214] width 32 height 12
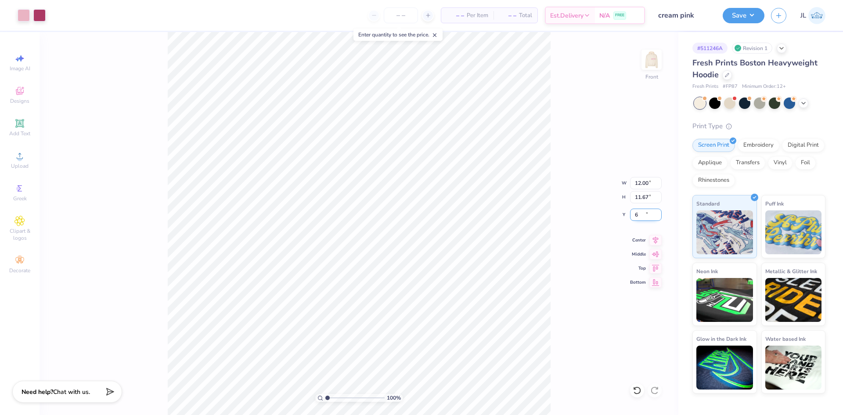
type input "6.00"
click at [644, 185] on input "12.00" at bounding box center [646, 183] width 32 height 12
type input "12.50"
type input "12.16"
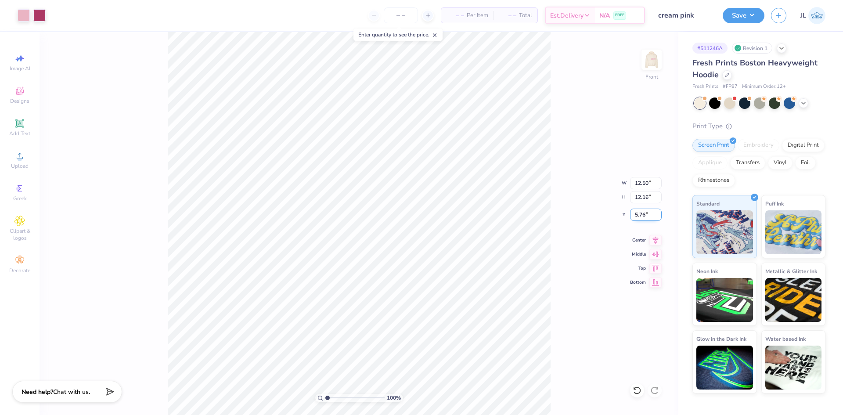
click at [635, 219] on input "5.76" at bounding box center [646, 214] width 32 height 12
type input "6.00"
click at [571, 201] on div "100 % Front W 12.50 12.50 " H 12.16 12.16 " Y 6.00 6.00 " Center Middle Top Bot…" at bounding box center [358, 223] width 639 height 383
click at [744, 19] on button "Save" at bounding box center [743, 14] width 42 height 15
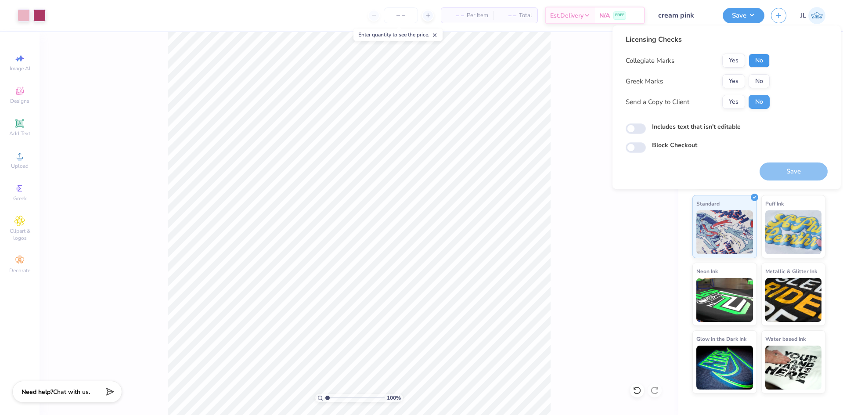
click at [764, 59] on button "No" at bounding box center [758, 61] width 21 height 14
click at [737, 78] on button "Yes" at bounding box center [733, 81] width 23 height 14
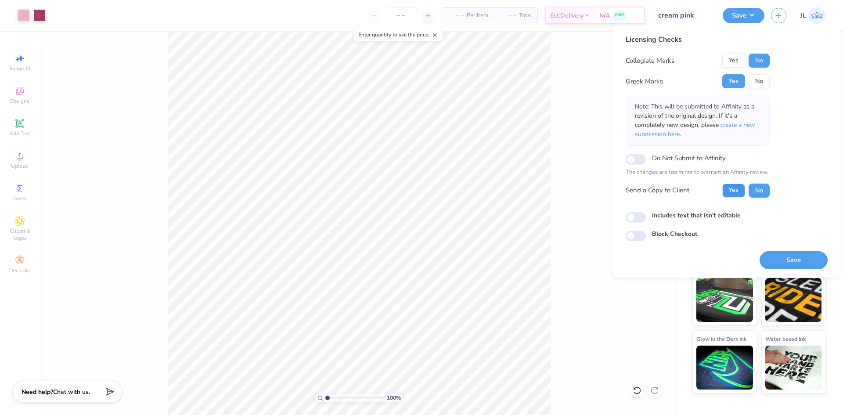
click at [736, 185] on button "Yes" at bounding box center [733, 190] width 23 height 14
click at [793, 262] on button "Save" at bounding box center [793, 260] width 68 height 18
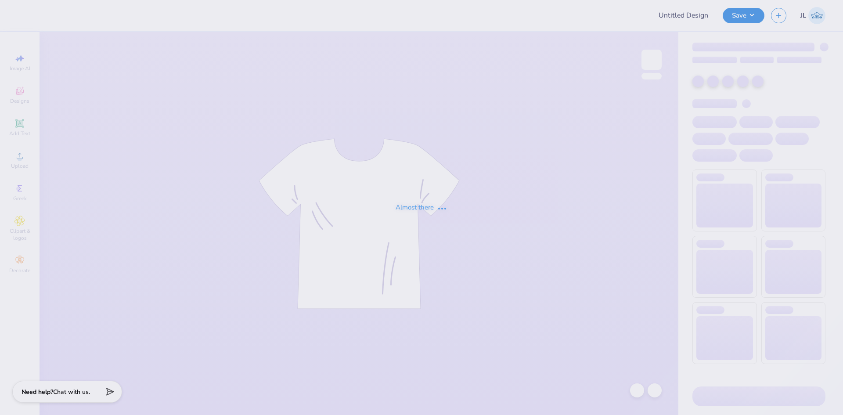
type input "Vol Wake Sweatshirt 1"
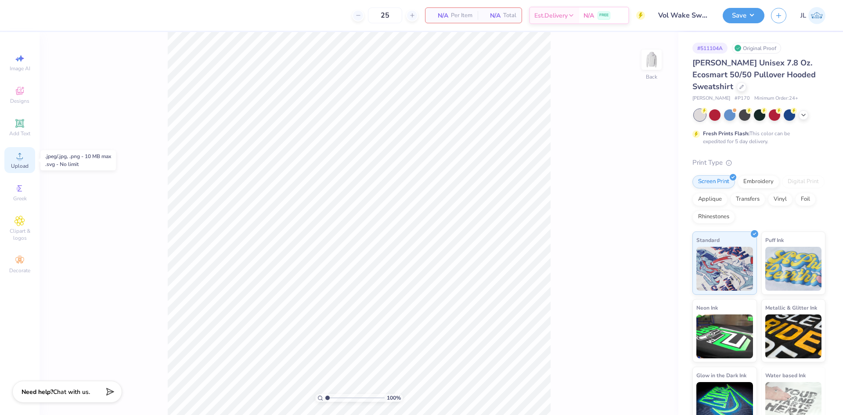
click at [31, 160] on div "Upload" at bounding box center [19, 160] width 31 height 26
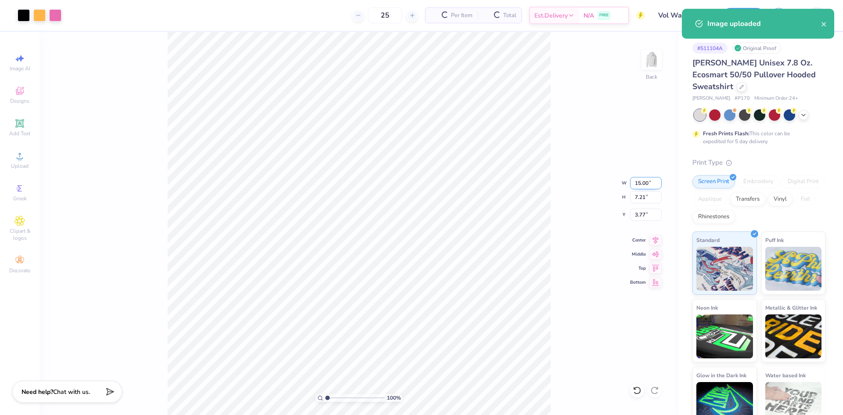
click at [641, 186] on input "15.00" at bounding box center [646, 183] width 32 height 12
type input "4.00"
type input "1.92"
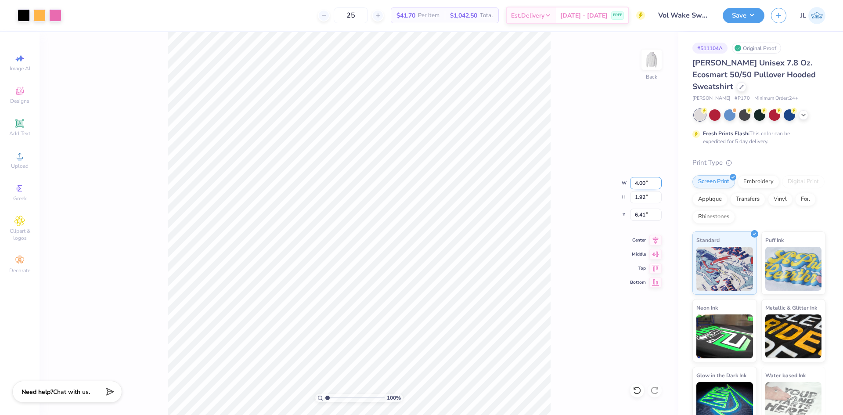
click at [641, 184] on input "4.00" at bounding box center [646, 183] width 32 height 12
click at [641, 212] on input "6.41" at bounding box center [646, 214] width 32 height 12
type input "3.00"
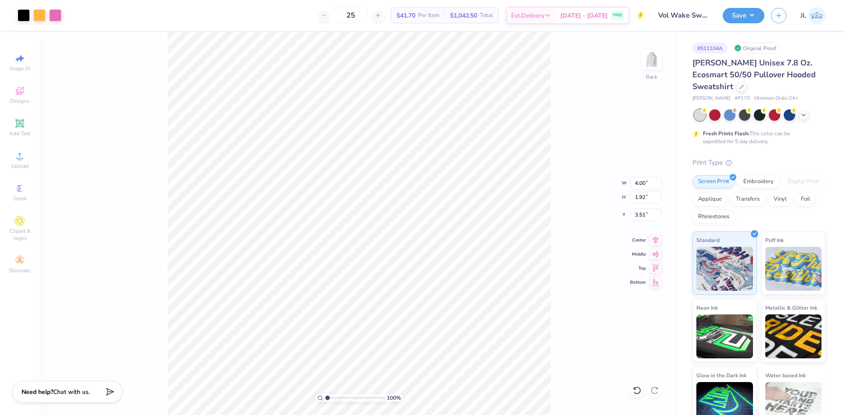
type input "3.00"
click at [642, 185] on input "4.00" at bounding box center [646, 183] width 32 height 12
click at [640, 183] on input "4.00" at bounding box center [646, 183] width 32 height 12
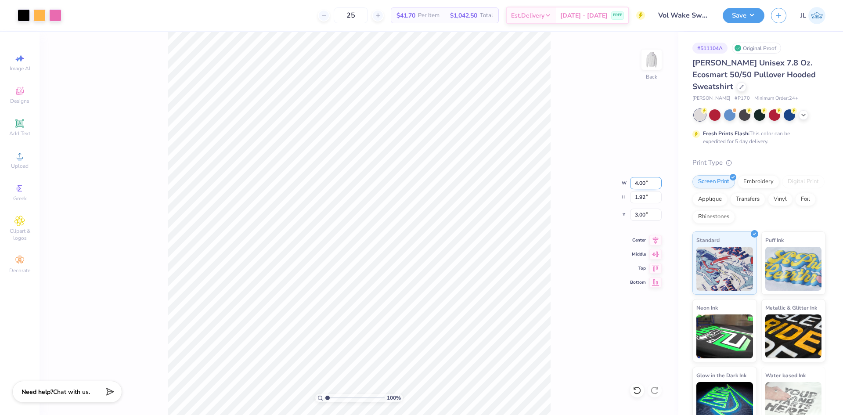
drag, startPoint x: 640, startPoint y: 182, endPoint x: 644, endPoint y: 183, distance: 4.5
click at [644, 183] on input "4.00" at bounding box center [646, 183] width 32 height 12
type input "4.50"
type input "2.16"
click at [640, 212] on input "2.88" at bounding box center [646, 214] width 32 height 12
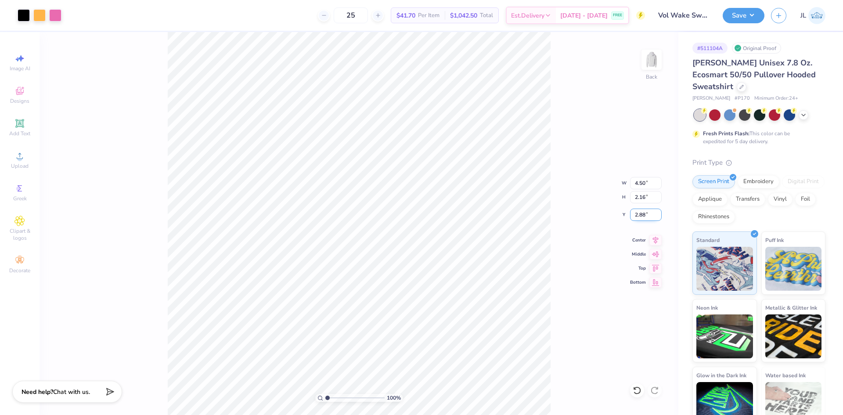
click at [640, 212] on input "2.88" at bounding box center [646, 214] width 32 height 12
type input "3.00"
click at [636, 179] on input "4.50" at bounding box center [646, 183] width 32 height 12
type input "12.00"
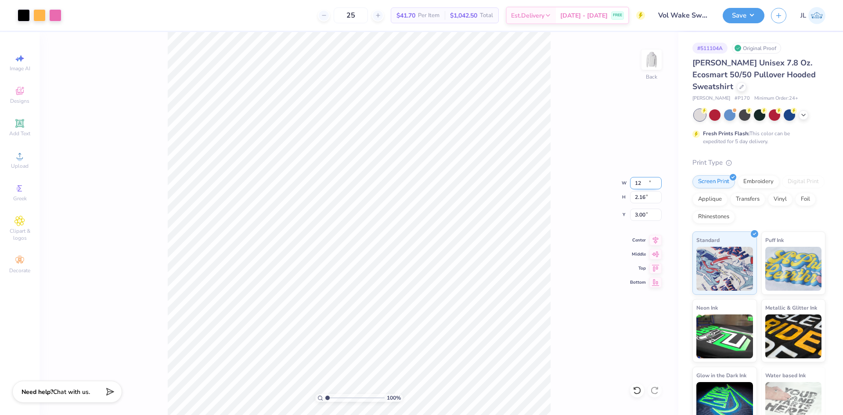
type input "5.77"
click at [640, 218] on input "1.20" at bounding box center [646, 214] width 32 height 12
type input "3.00"
click at [652, 241] on icon at bounding box center [655, 238] width 12 height 11
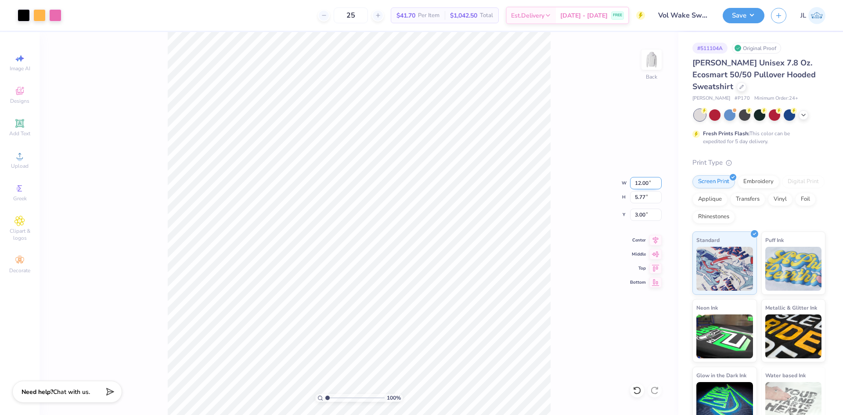
click at [642, 187] on input "12.00" at bounding box center [646, 183] width 32 height 12
type input "11.00"
type input "5.29"
click at [638, 214] on input "3.24" at bounding box center [646, 214] width 32 height 12
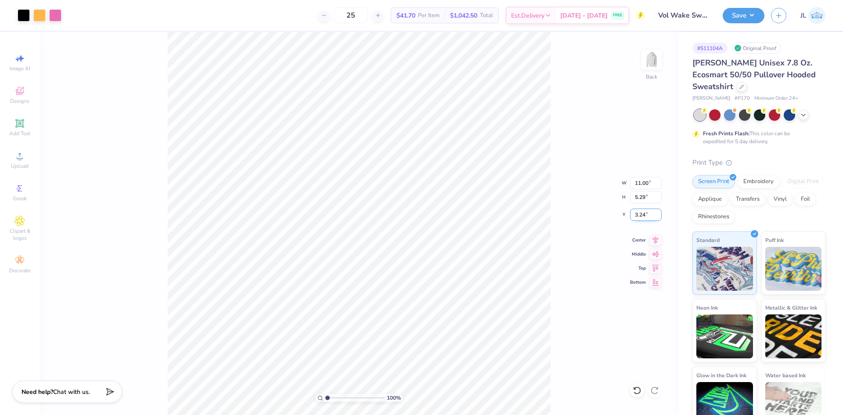
click at [638, 214] on input "3.24" at bounding box center [646, 214] width 32 height 12
type input "3.00"
click at [654, 68] on img at bounding box center [651, 59] width 35 height 35
click at [20, 155] on icon at bounding box center [19, 156] width 11 height 11
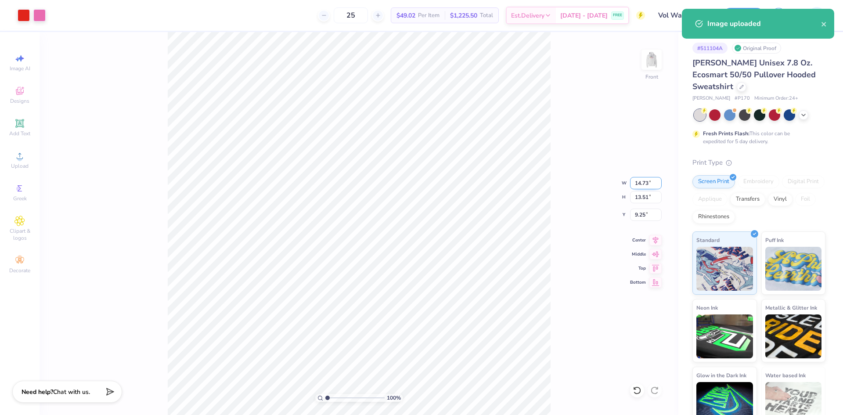
click at [641, 187] on input "14.73" at bounding box center [646, 183] width 32 height 12
type input "12.00"
type input "11.01"
click at [640, 217] on input "10.50" at bounding box center [646, 214] width 32 height 12
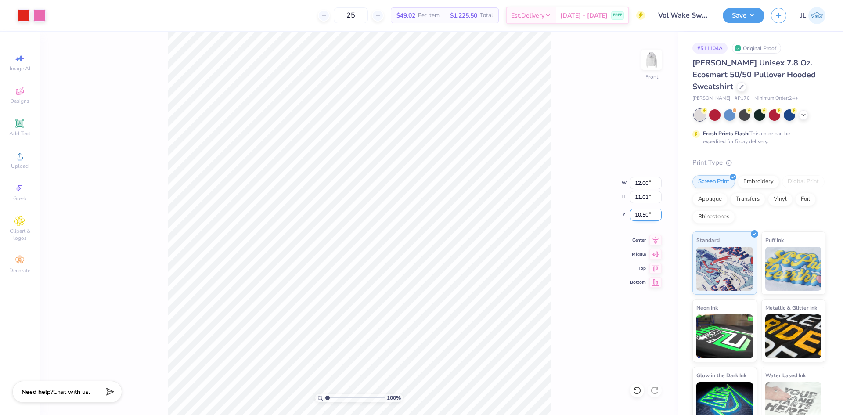
click at [640, 217] on input "10.50" at bounding box center [646, 214] width 32 height 12
type input "6.00"
click at [639, 183] on input "12.00" at bounding box center [646, 183] width 32 height 12
type input "11.00"
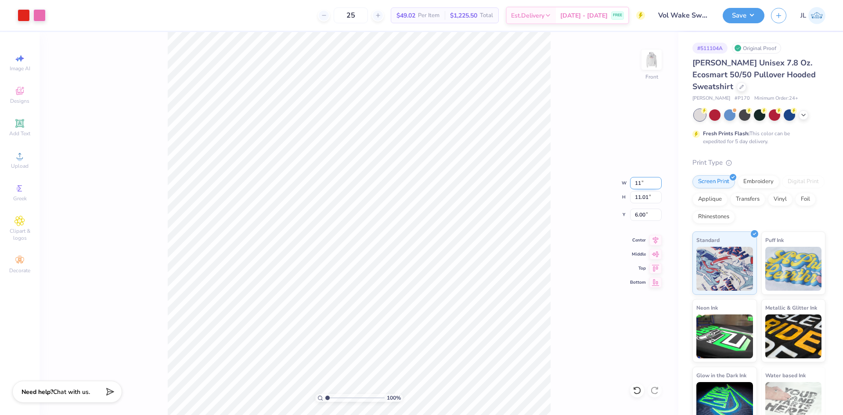
type input "10.09"
type input "6.46"
click at [643, 181] on input "11.00" at bounding box center [646, 183] width 32 height 12
type input "12.00"
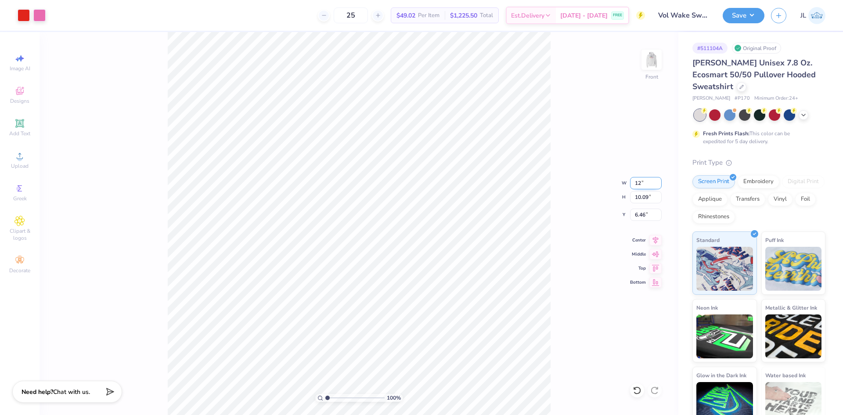
type input "11.00"
click at [641, 214] on input "6.00" at bounding box center [646, 214] width 32 height 12
type input "6.00"
click at [579, 210] on div "100 % Front W 12.00 12.00 " H 11.00 11.00 " Y 6.00 6.00 " Center Middle Top Bot…" at bounding box center [358, 223] width 639 height 383
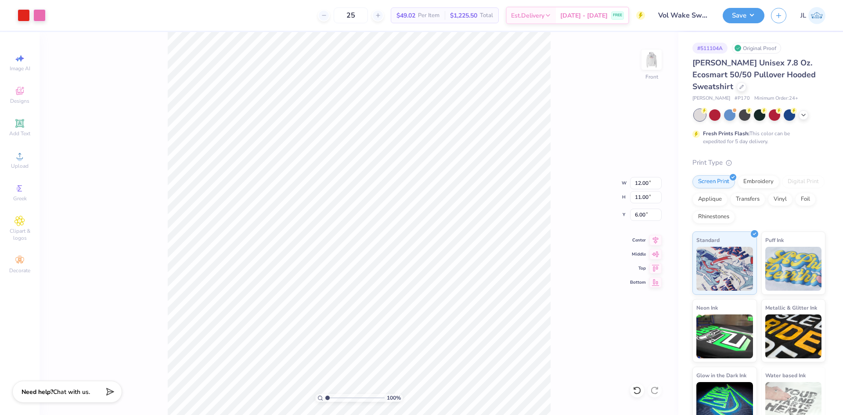
click at [556, 188] on div "100 % Front W 12.00 12.00 " H 11.00 11.00 " Y 6.00 6.00 " Center Middle Top Bot…" at bounding box center [358, 223] width 639 height 383
click at [657, 65] on img at bounding box center [651, 59] width 35 height 35
drag, startPoint x: 283, startPoint y: 11, endPoint x: 285, endPoint y: 0, distance: 11.7
click at [283, 11] on div "25 $49.02 Per Item $1,225.50 Total Est. Delivery Sep 7 - 10 FREE" at bounding box center [356, 15] width 577 height 31
click at [648, 63] on img at bounding box center [651, 59] width 35 height 35
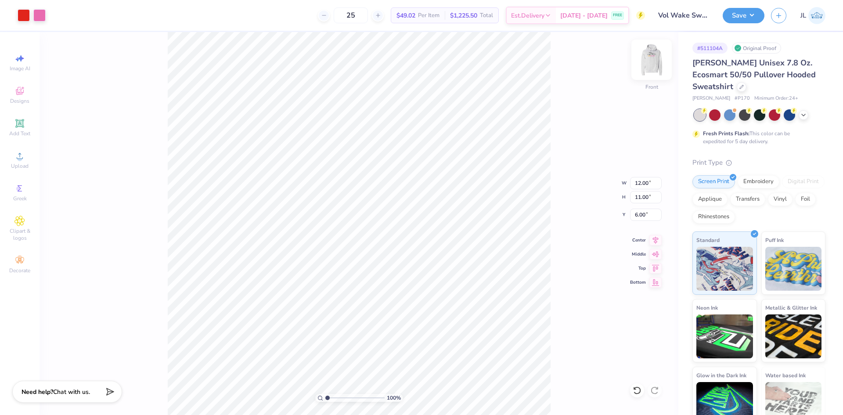
click at [650, 65] on img at bounding box center [651, 59] width 35 height 35
click at [644, 58] on img at bounding box center [651, 60] width 18 height 18
click at [656, 63] on img at bounding box center [651, 59] width 35 height 35
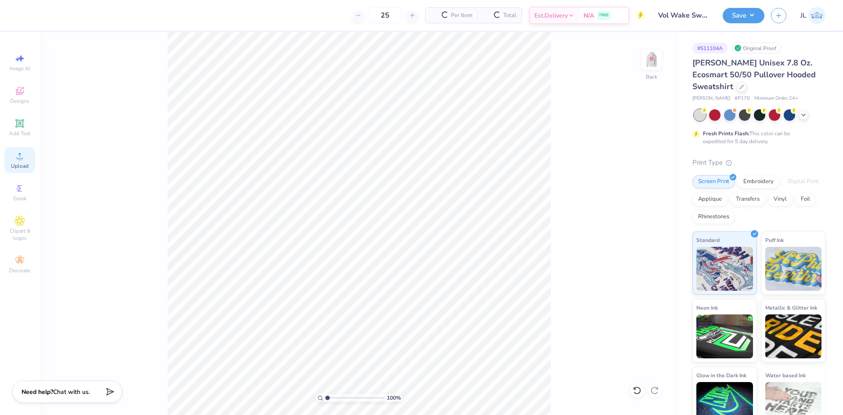
click at [25, 157] on div "Upload" at bounding box center [19, 160] width 31 height 26
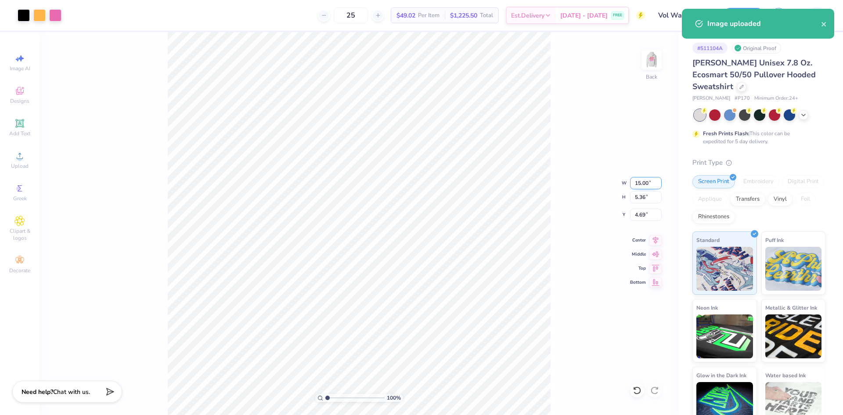
click at [641, 185] on input "15.00" at bounding box center [646, 183] width 32 height 12
type input "4.50"
type input "1.61"
click at [633, 219] on input "6.57" at bounding box center [646, 214] width 32 height 12
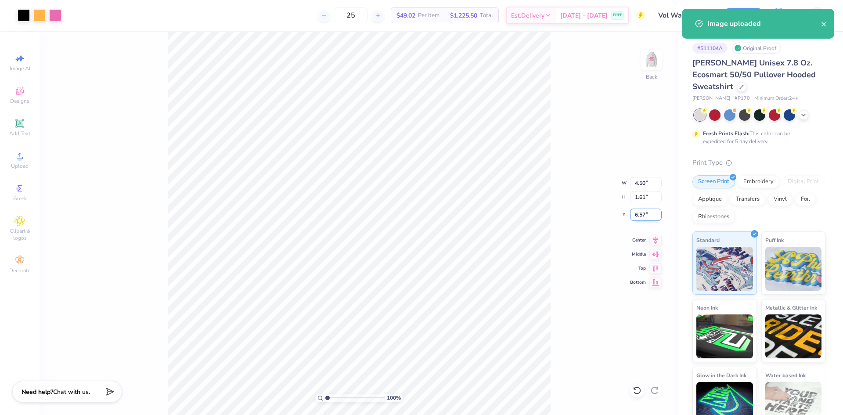
click at [635, 217] on input "6.57" at bounding box center [646, 214] width 32 height 12
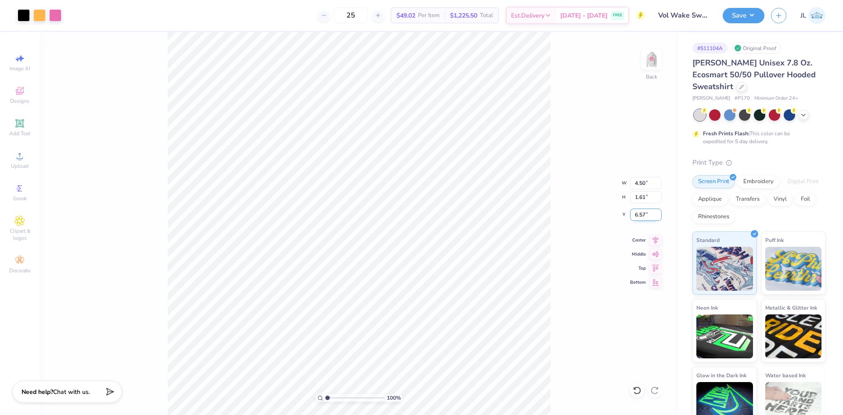
click at [635, 217] on input "6.57" at bounding box center [646, 214] width 32 height 12
type input "3.00"
drag, startPoint x: 327, startPoint y: 398, endPoint x: 335, endPoint y: 395, distance: 8.6
click at [335, 395] on input "range" at bounding box center [354, 398] width 59 height 8
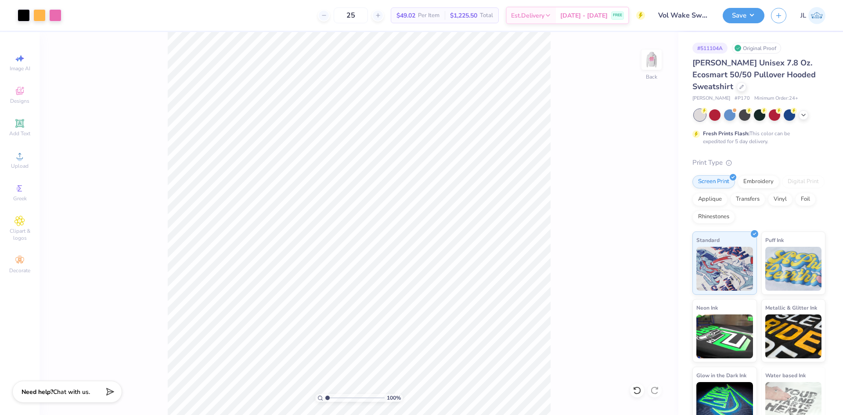
drag, startPoint x: 319, startPoint y: 395, endPoint x: 275, endPoint y: 380, distance: 47.2
type input "1"
click at [325, 394] on input "range" at bounding box center [354, 398] width 59 height 8
click at [653, 62] on img at bounding box center [651, 59] width 35 height 35
click at [646, 63] on img at bounding box center [651, 59] width 35 height 35
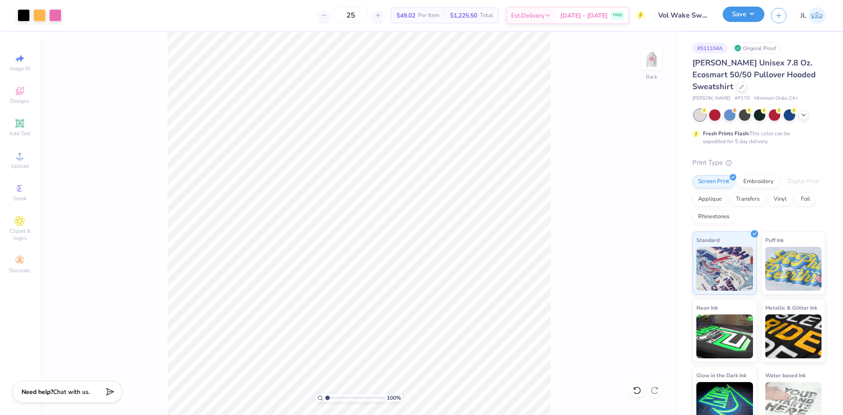
click at [737, 18] on button "Save" at bounding box center [743, 14] width 42 height 15
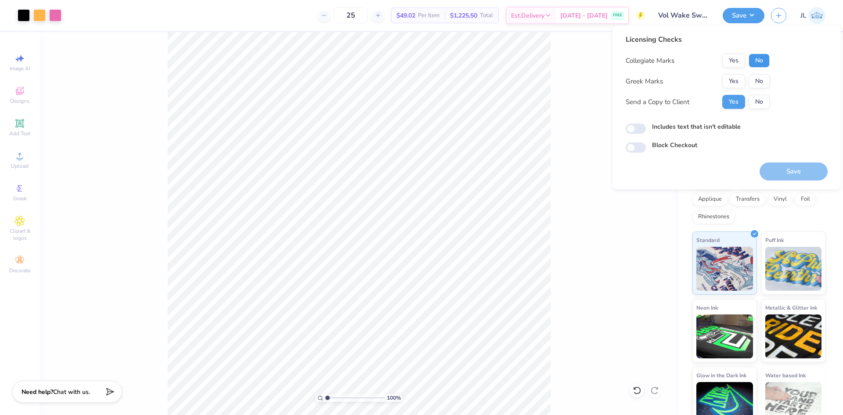
click at [755, 55] on button "No" at bounding box center [758, 61] width 21 height 14
click at [757, 78] on button "No" at bounding box center [758, 81] width 21 height 14
click at [782, 177] on button "Save" at bounding box center [793, 171] width 68 height 18
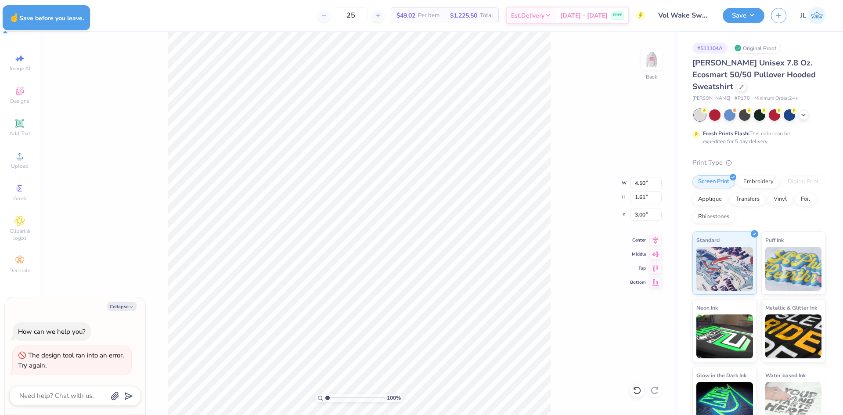
type textarea "x"
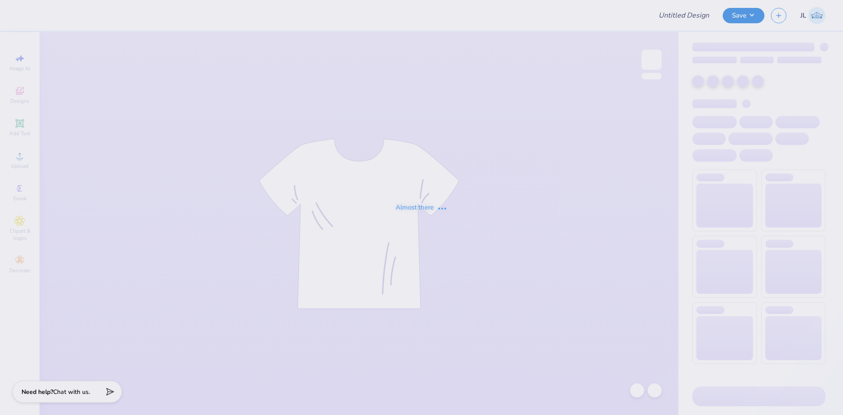
type input "Vol Wake Sweatshirt 1"
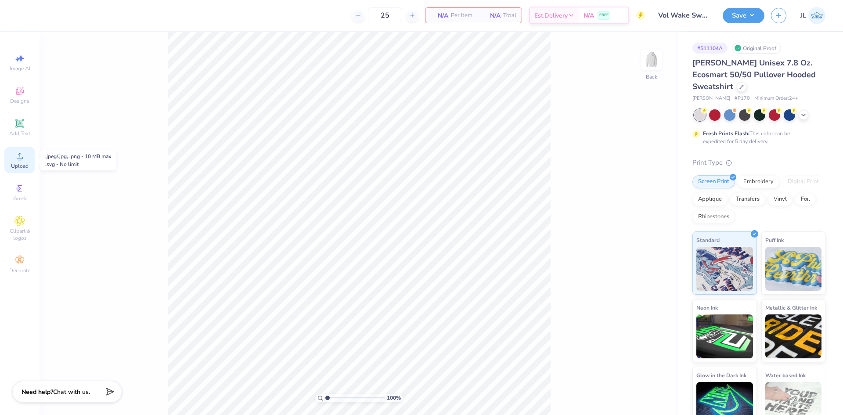
click at [26, 163] on span "Upload" at bounding box center [20, 165] width 18 height 7
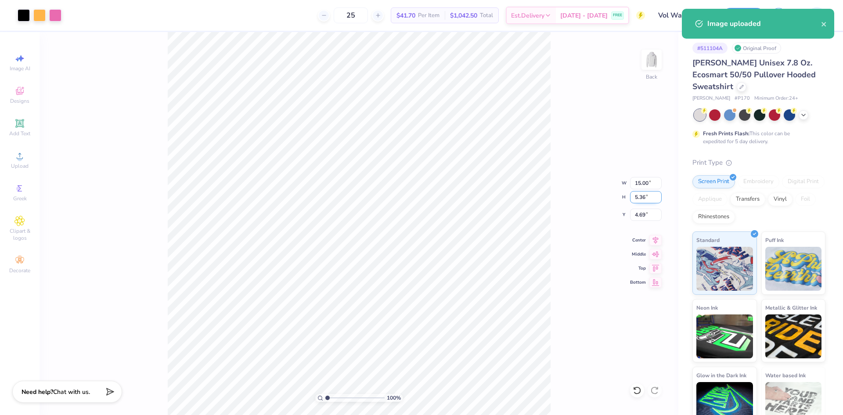
click at [647, 191] on input "5.36" at bounding box center [646, 197] width 32 height 12
click at [642, 188] on input "15.00" at bounding box center [646, 183] width 32 height 12
type input "4.50"
type input "1.61"
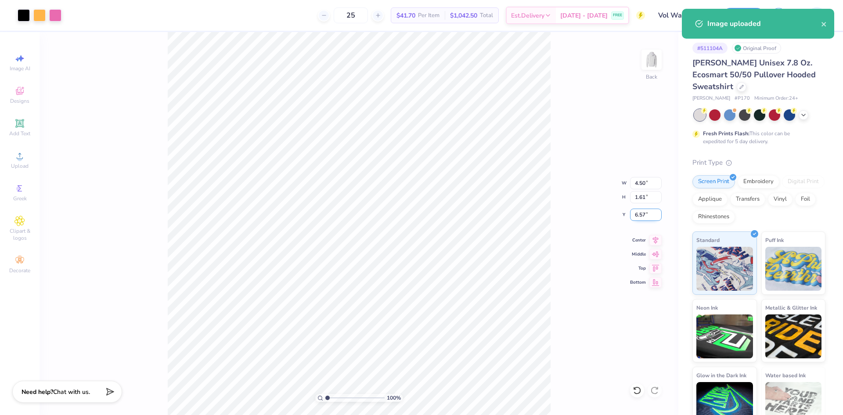
click at [635, 215] on input "6.57" at bounding box center [646, 214] width 32 height 12
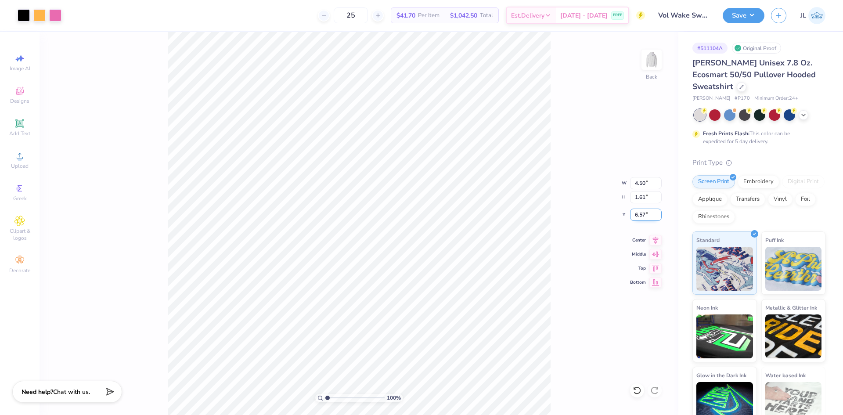
click at [635, 215] on input "6.57" at bounding box center [646, 214] width 32 height 12
type input "3.00"
click at [658, 67] on img at bounding box center [651, 59] width 35 height 35
click at [25, 160] on div "Upload" at bounding box center [19, 160] width 31 height 26
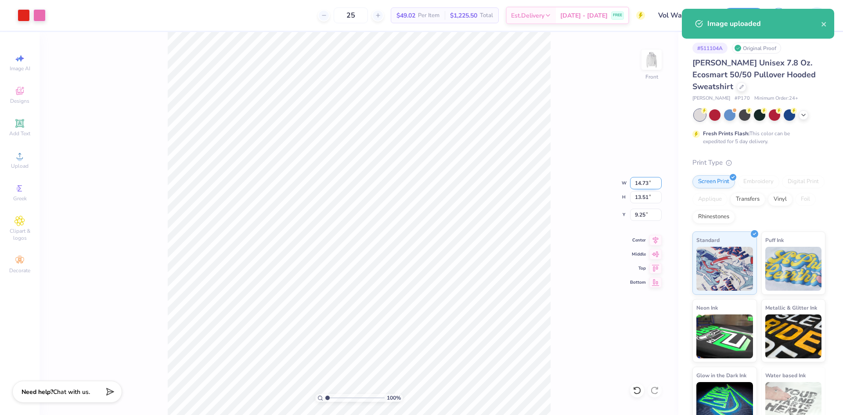
click at [638, 185] on input "14.73" at bounding box center [646, 183] width 32 height 12
type input "12.00"
type input "11.01"
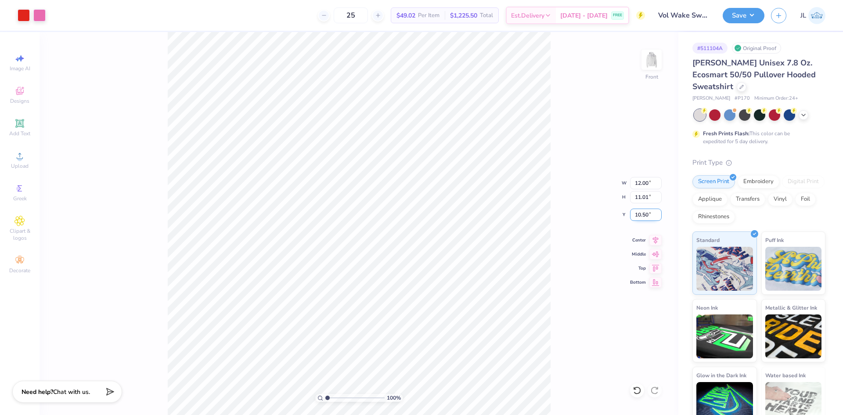
click at [642, 214] on input "10.50" at bounding box center [646, 214] width 32 height 12
click at [641, 214] on input "10.50" at bounding box center [646, 214] width 32 height 12
type input "6.00"
click at [645, 57] on img at bounding box center [651, 59] width 35 height 35
click at [742, 19] on button "Save" at bounding box center [743, 14] width 42 height 15
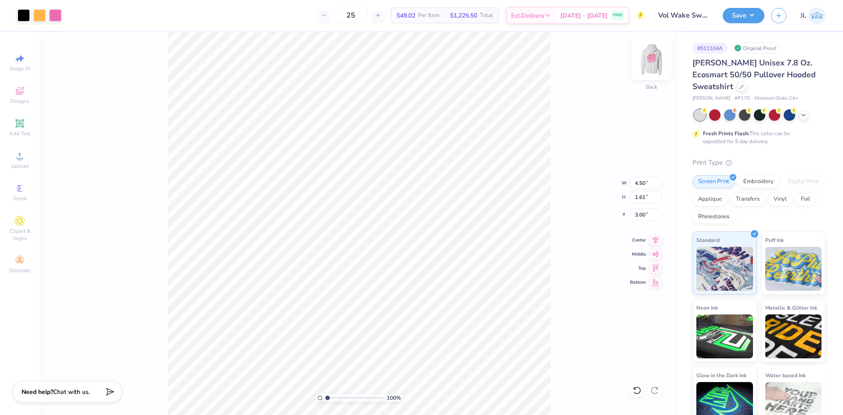
click at [656, 65] on img at bounding box center [651, 59] width 35 height 35
click at [567, 106] on div "100 % Front W 12.00 12.00 " H 11.01 11.01 " Y 6.00 6.00 " Center Middle Top Bot…" at bounding box center [358, 223] width 639 height 383
click at [652, 62] on img at bounding box center [651, 59] width 35 height 35
click at [750, 17] on button "Save" at bounding box center [743, 14] width 42 height 15
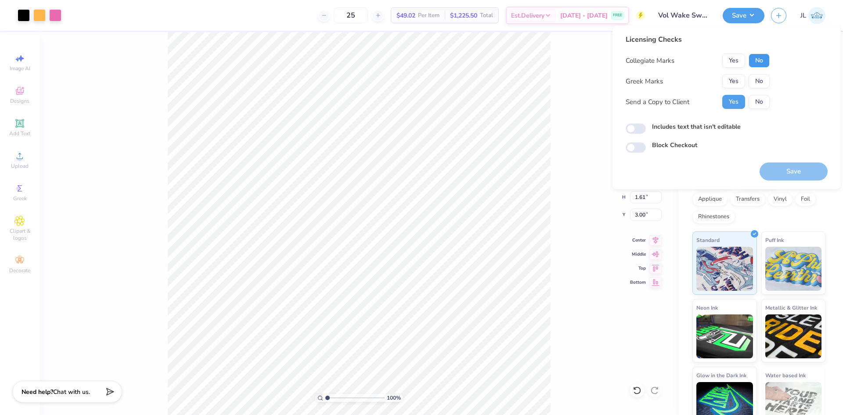
click at [760, 57] on button "No" at bounding box center [758, 61] width 21 height 14
click at [763, 79] on button "No" at bounding box center [758, 81] width 21 height 14
click at [805, 172] on button "Save" at bounding box center [793, 171] width 68 height 18
